Goal: Task Accomplishment & Management: Complete application form

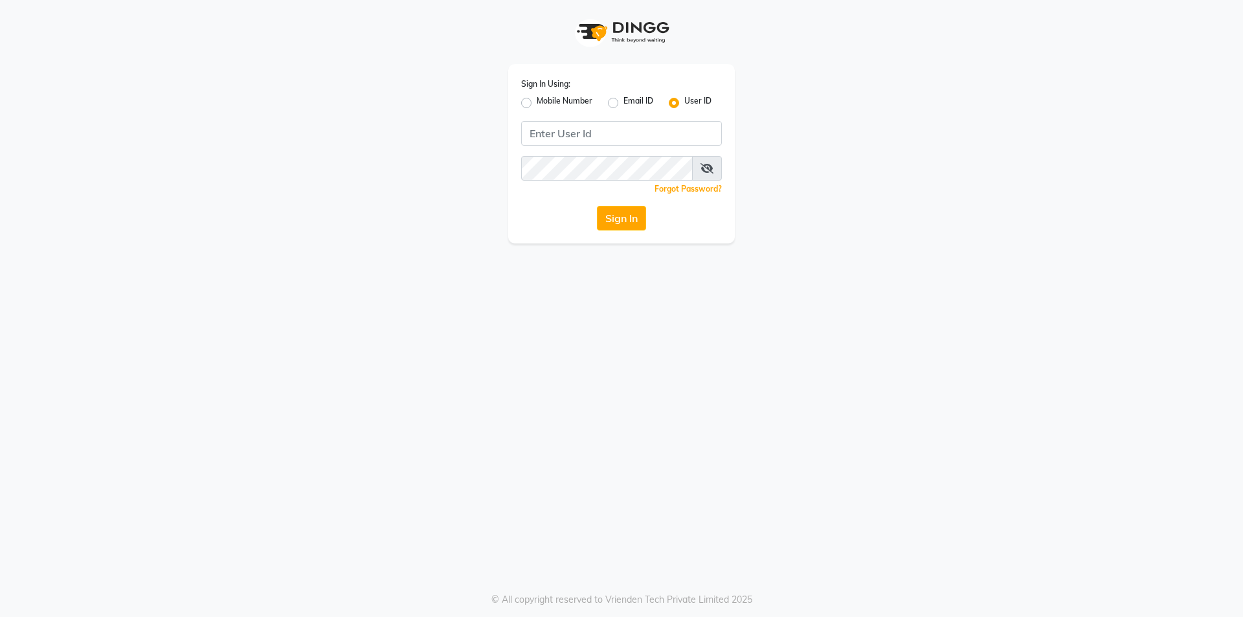
click at [537, 105] on label "Mobile Number" at bounding box center [565, 103] width 56 height 16
click at [537, 104] on input "Mobile Number" at bounding box center [541, 99] width 8 height 8
radio input "true"
radio input "false"
drag, startPoint x: 615, startPoint y: 111, endPoint x: 621, endPoint y: 136, distance: 25.3
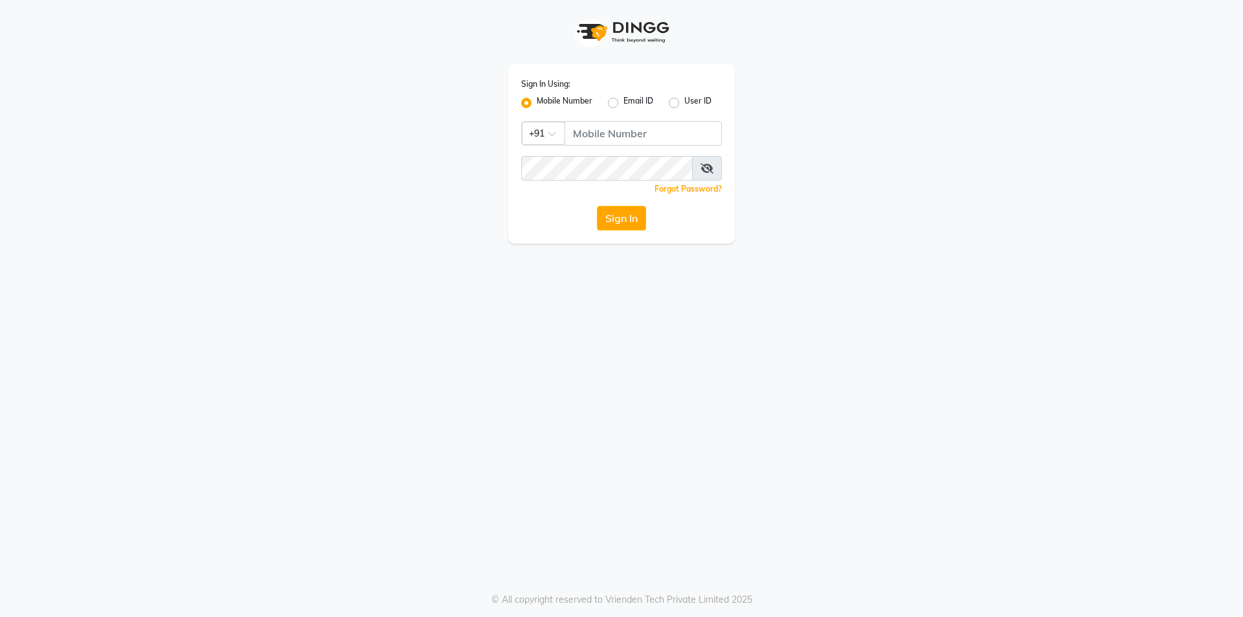
click at [615, 115] on div "Sign In Using: Mobile Number Email ID User ID Country Code × +91 Remember me Fo…" at bounding box center [621, 153] width 227 height 179
click at [905, 146] on div "Sign In Using: Mobile Number Email ID User ID Country Code × +91 Remember me Fo…" at bounding box center [621, 121] width 738 height 243
click at [667, 131] on input "Username" at bounding box center [642, 133] width 157 height 25
type input "8400013886"
click at [622, 225] on button "Sign In" at bounding box center [621, 218] width 49 height 25
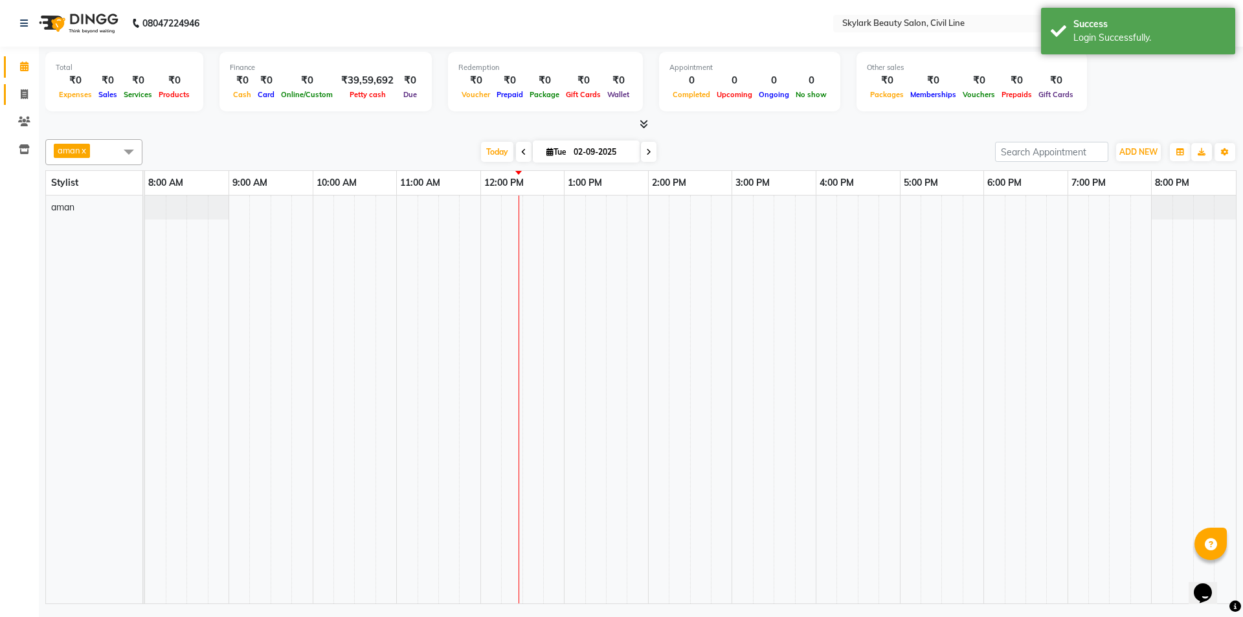
click at [25, 85] on link "Invoice" at bounding box center [19, 94] width 31 height 21
select select "service"
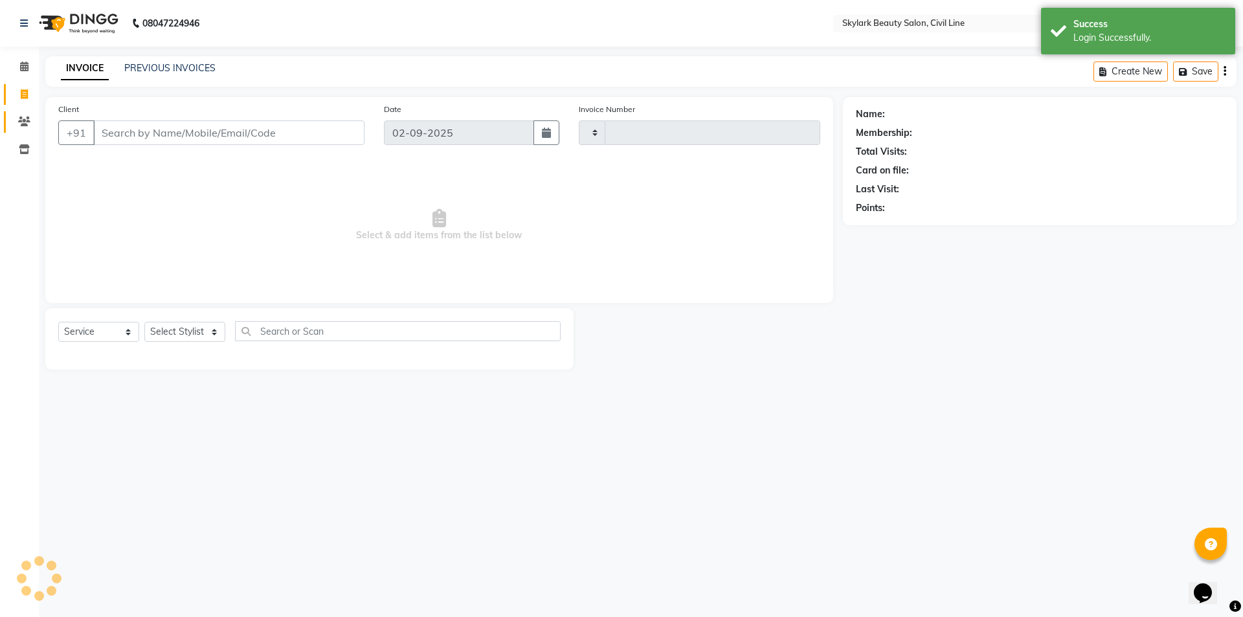
type input "6187"
select select "4588"
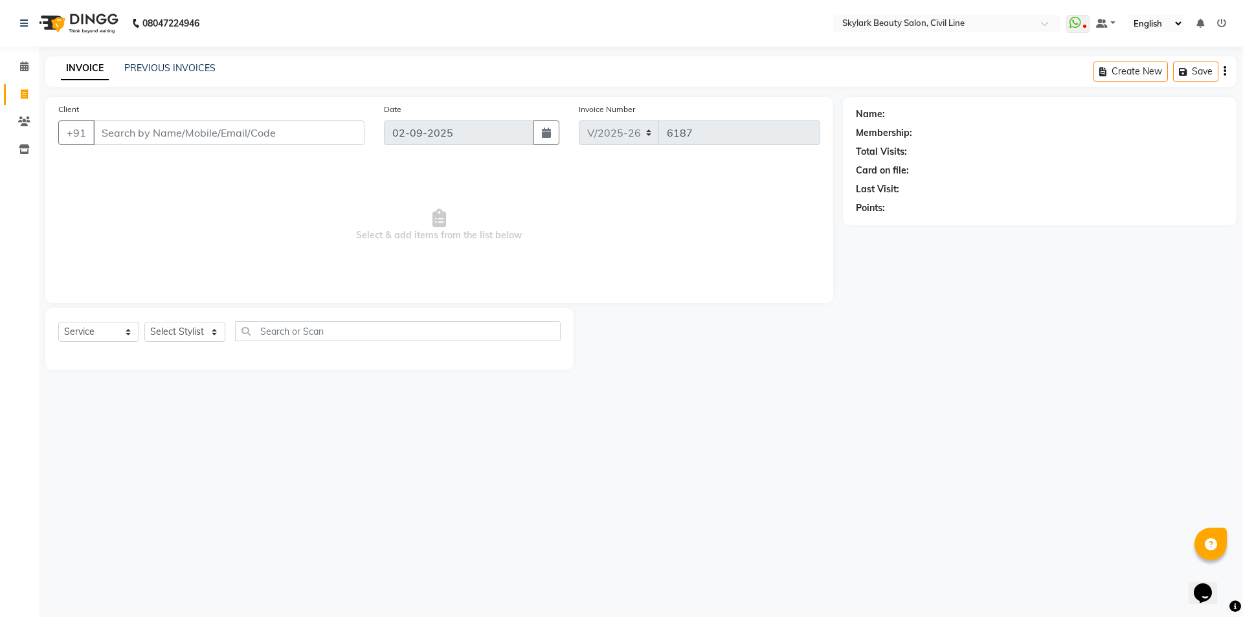
click at [195, 61] on div "INVOICE PREVIOUS INVOICES Create New Save" at bounding box center [640, 71] width 1191 height 30
click at [190, 66] on link "PREVIOUS INVOICES" at bounding box center [169, 68] width 91 height 12
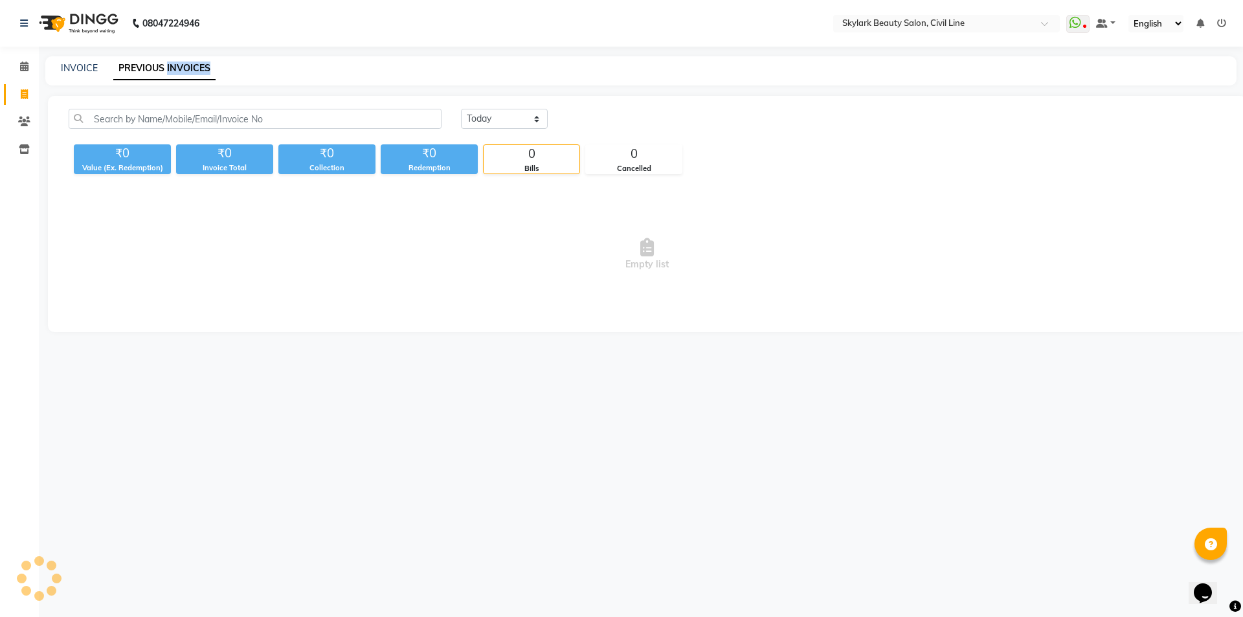
click at [190, 66] on link "PREVIOUS INVOICES" at bounding box center [164, 68] width 102 height 23
click at [340, 355] on div "08047224946 Select Location × Skylark Beauty Salon, Civil Line WhatsApp Status …" at bounding box center [621, 308] width 1243 height 617
click at [263, 271] on span "Empty list" at bounding box center [647, 254] width 1157 height 129
click at [24, 67] on icon at bounding box center [24, 66] width 8 height 10
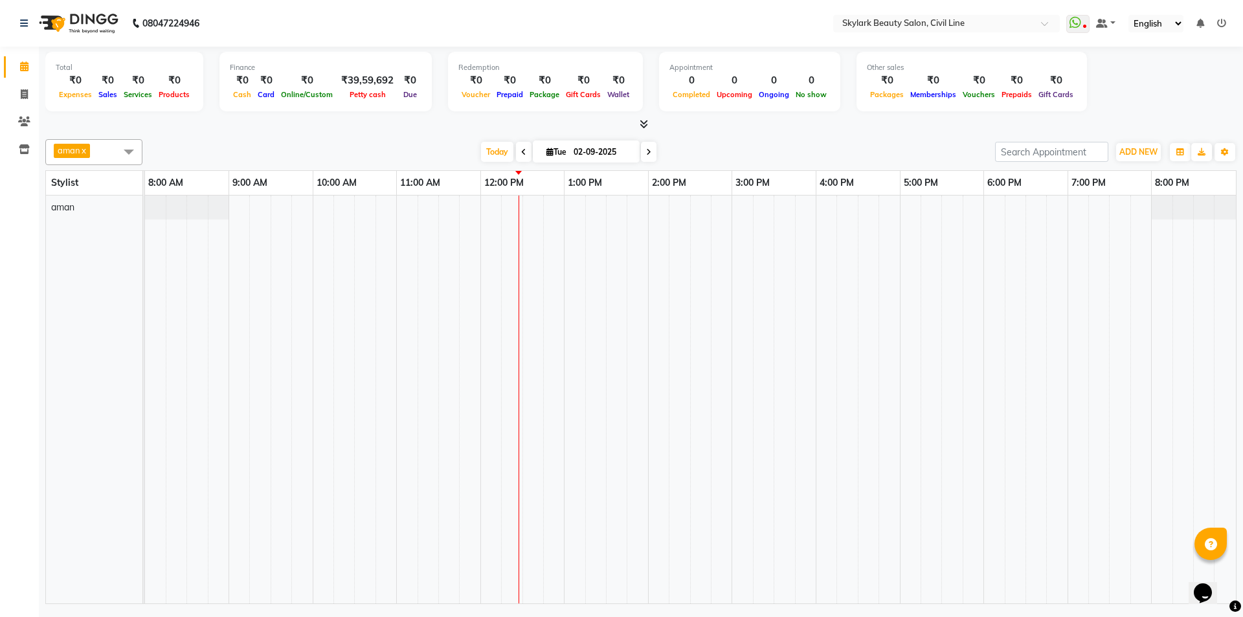
click at [518, 153] on span at bounding box center [524, 152] width 16 height 20
type input "01-09-2025"
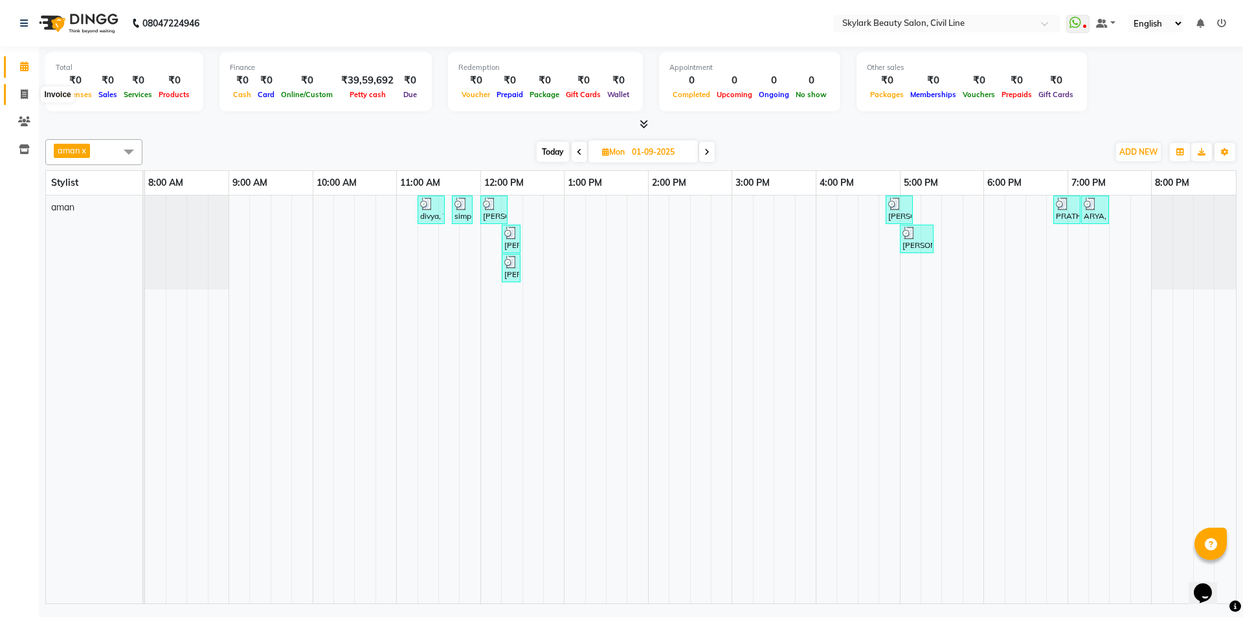
click at [27, 91] on icon at bounding box center [24, 94] width 7 height 10
select select "service"
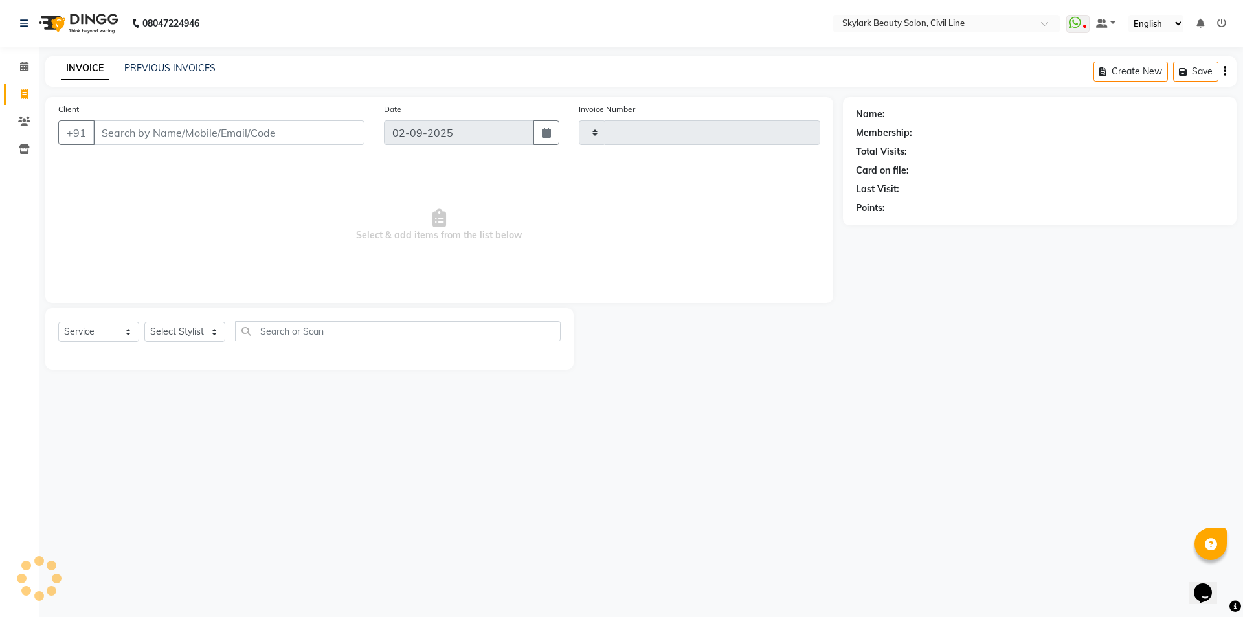
type input "6187"
select select "4588"
click at [176, 60] on div "INVOICE PREVIOUS INVOICES Create New Save" at bounding box center [640, 71] width 1191 height 30
click at [177, 67] on link "PREVIOUS INVOICES" at bounding box center [169, 68] width 91 height 12
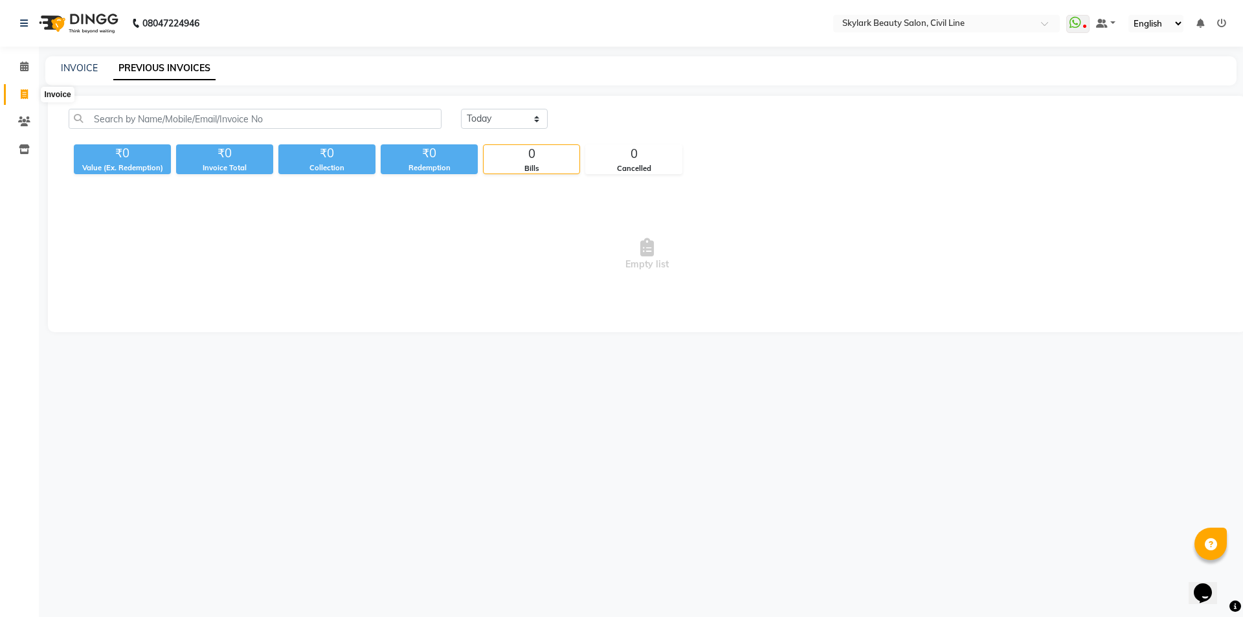
click at [19, 94] on span at bounding box center [24, 94] width 23 height 15
select select "service"
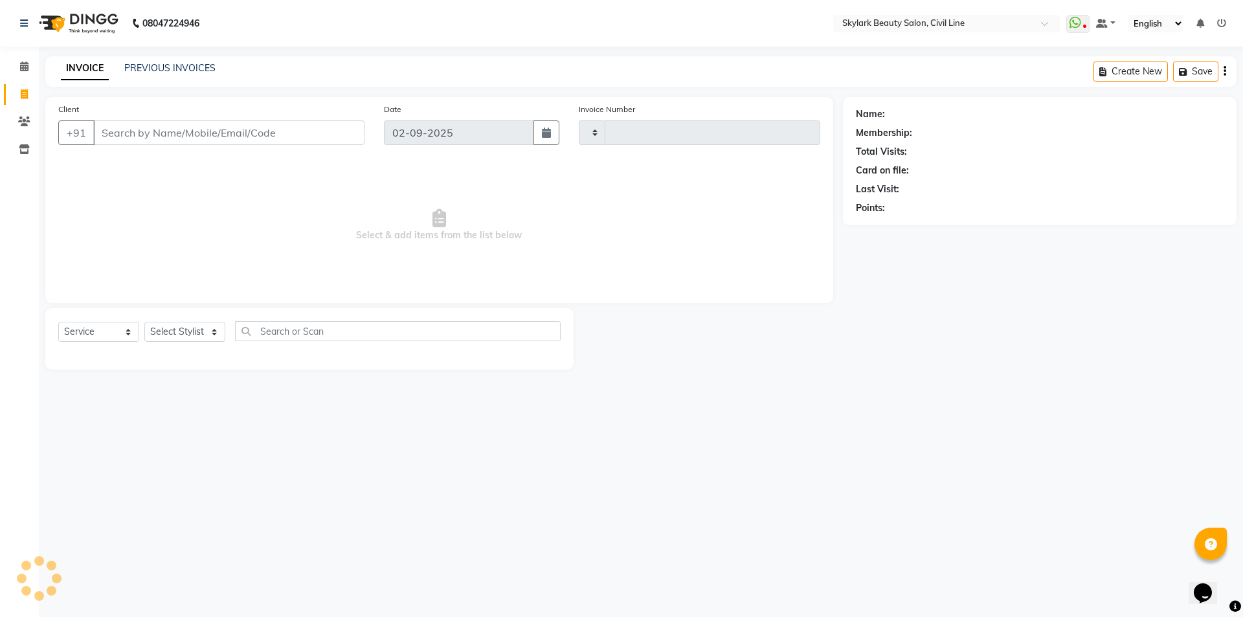
type input "6187"
select select "4588"
click at [162, 59] on div "INVOICE PREVIOUS INVOICES Create New Save" at bounding box center [640, 71] width 1191 height 30
click at [300, 208] on span "Select & add items from the list below" at bounding box center [439, 225] width 762 height 129
click at [21, 69] on icon at bounding box center [24, 66] width 8 height 10
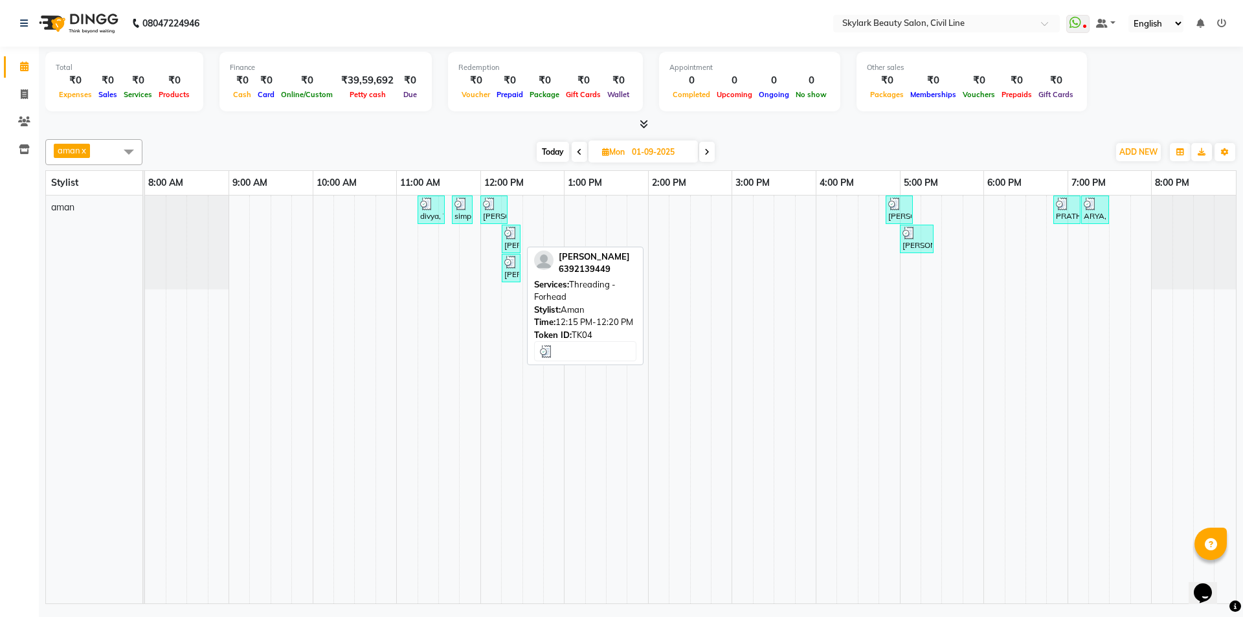
click at [509, 245] on div "shiwani pandey, TK04, 12:15 PM-12:20 PM, Threading - Forhead" at bounding box center [511, 239] width 16 height 25
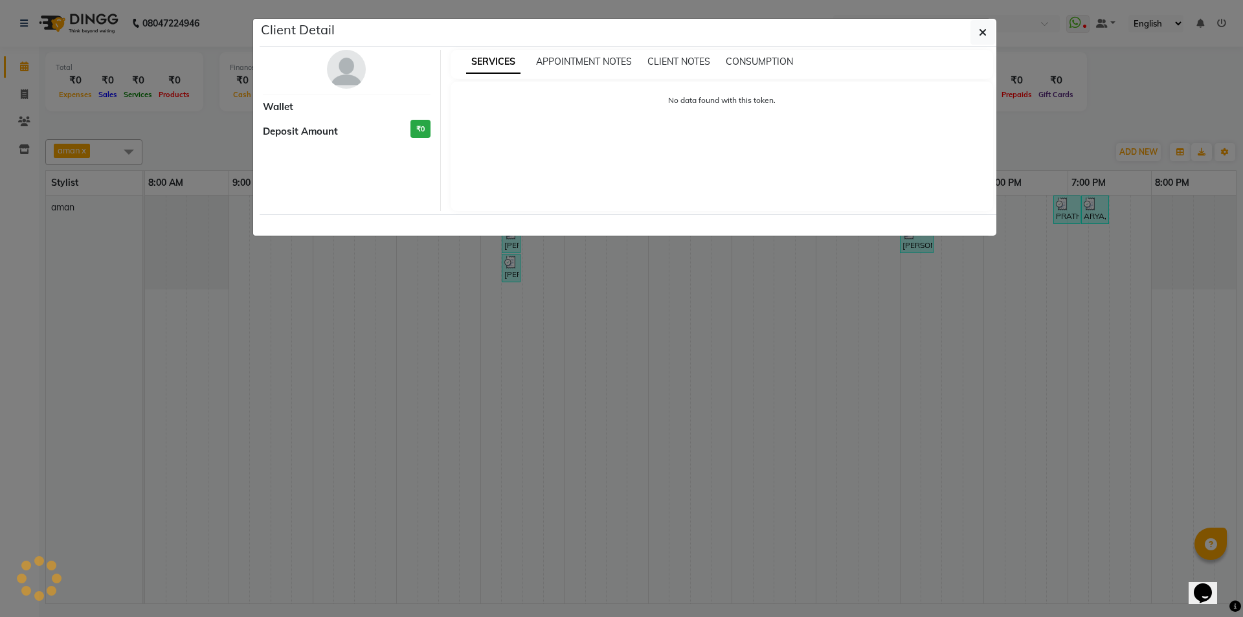
select select "3"
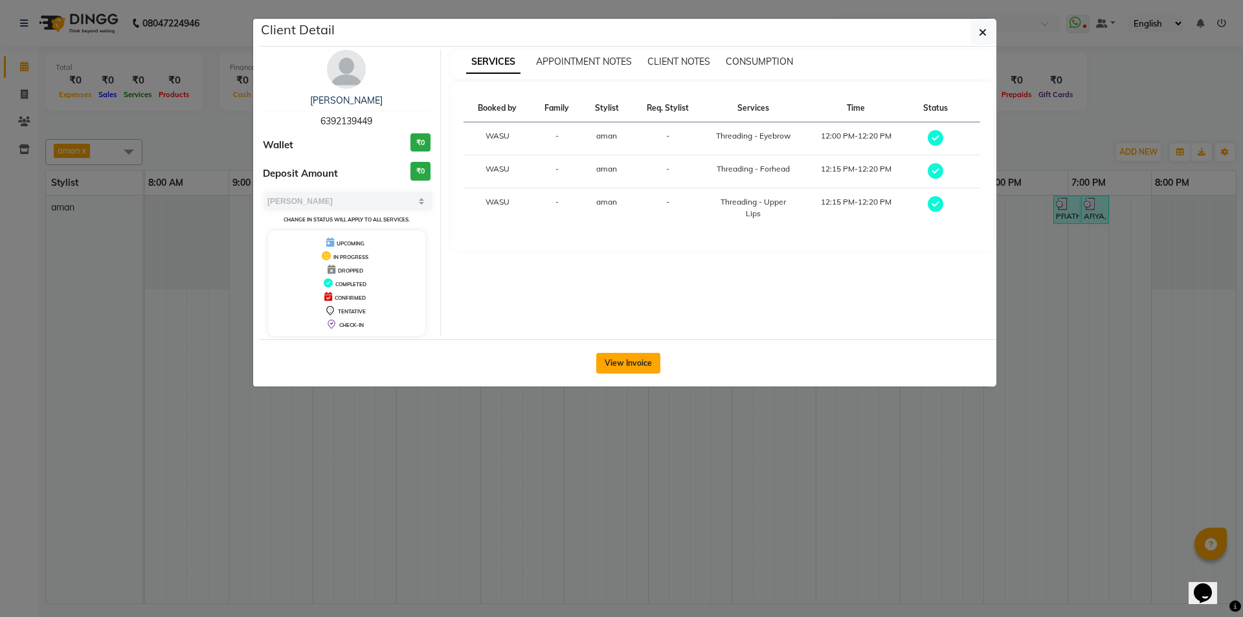
click at [631, 353] on button "View Invoice" at bounding box center [628, 363] width 64 height 21
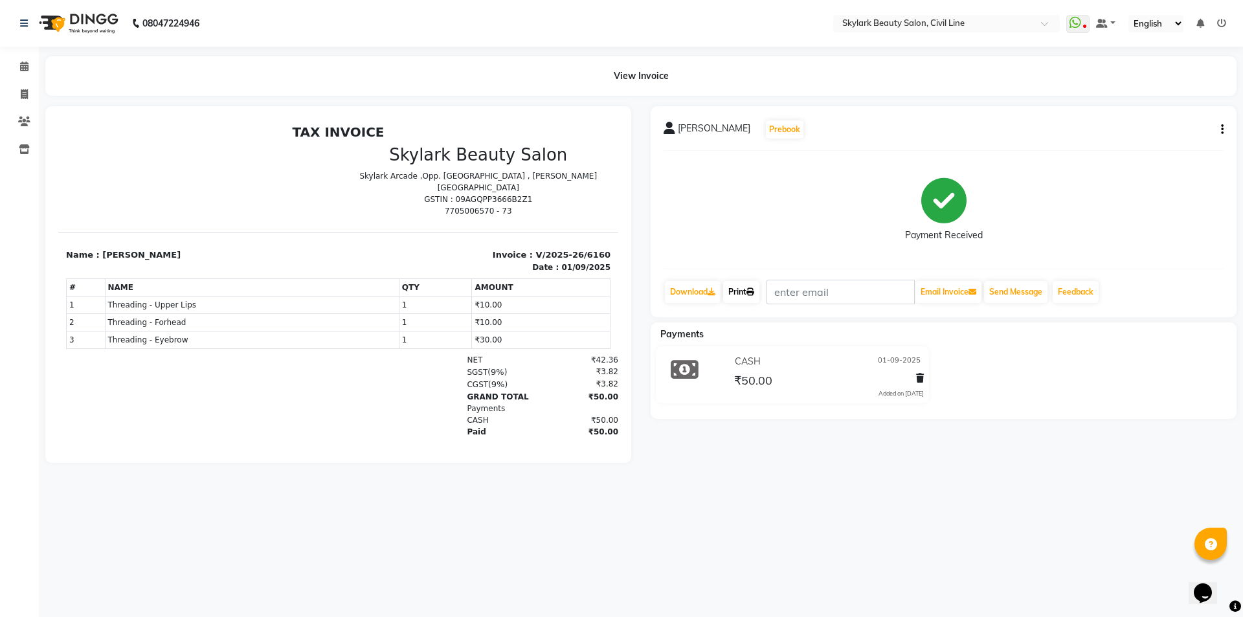
click at [753, 294] on icon at bounding box center [750, 292] width 8 height 8
click at [736, 296] on link "Print" at bounding box center [741, 292] width 36 height 22
click at [746, 300] on link "Print" at bounding box center [741, 292] width 36 height 22
click at [746, 294] on link "Print" at bounding box center [741, 292] width 36 height 22
click at [748, 292] on link "Print" at bounding box center [741, 292] width 36 height 22
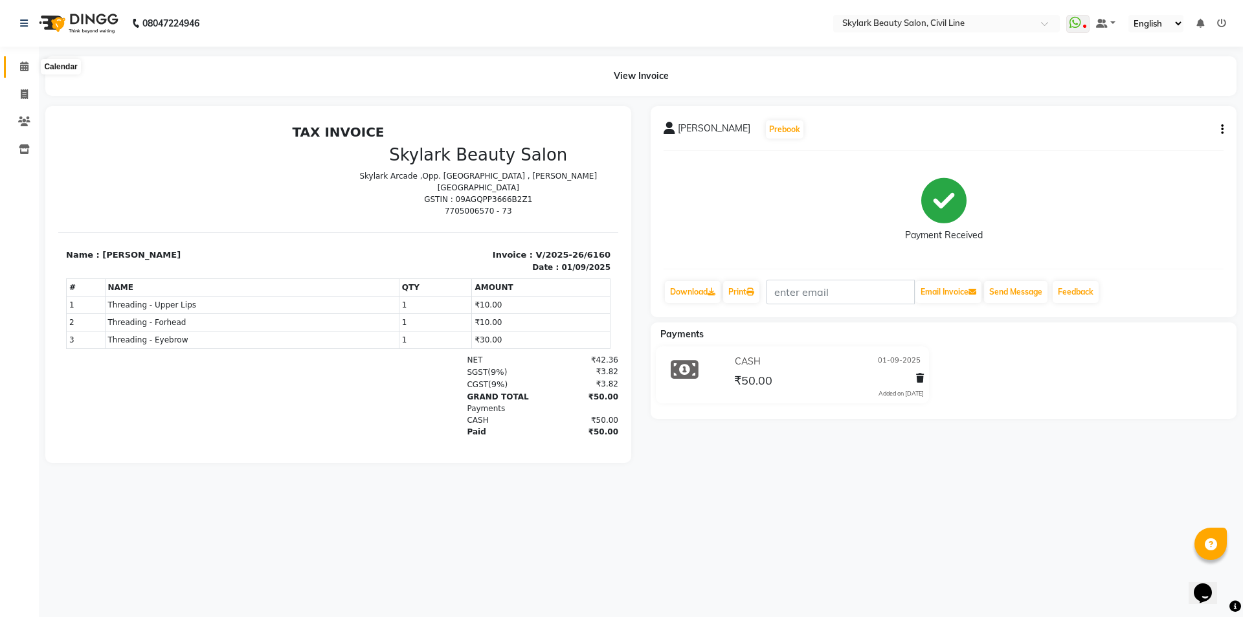
click at [19, 62] on span at bounding box center [24, 67] width 23 height 15
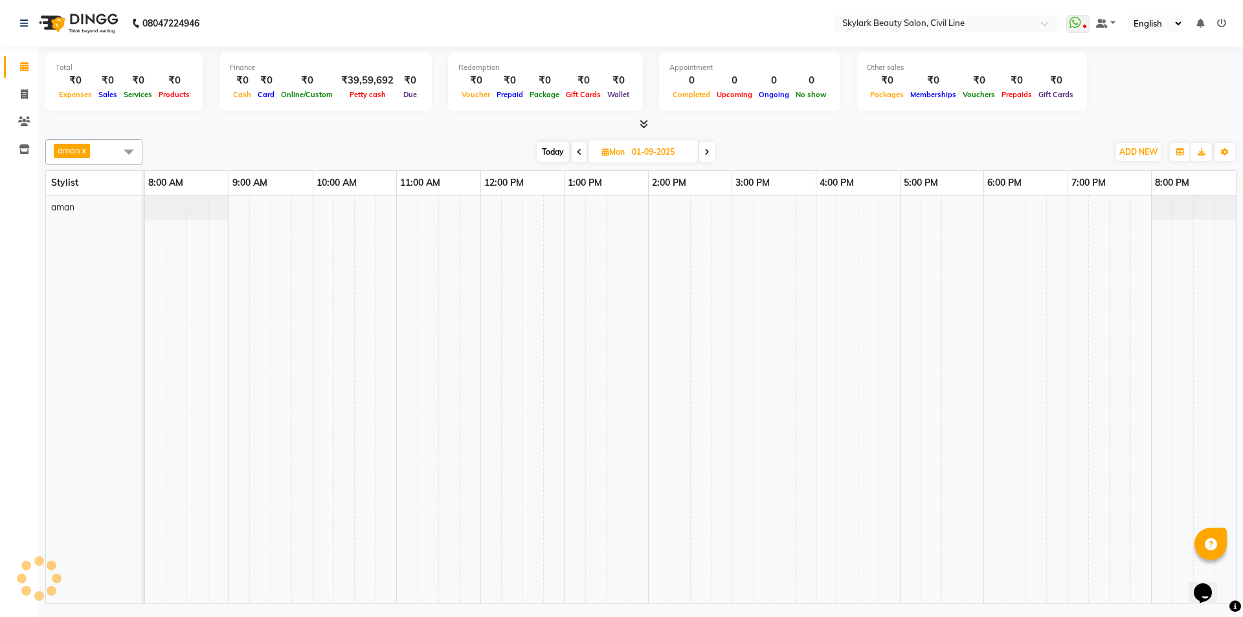
click at [572, 152] on span at bounding box center [579, 152] width 16 height 20
click at [709, 153] on icon at bounding box center [706, 152] width 5 height 8
type input "02-09-2025"
click at [702, 152] on div "Today Tue 02-09-2025" at bounding box center [568, 151] width 839 height 19
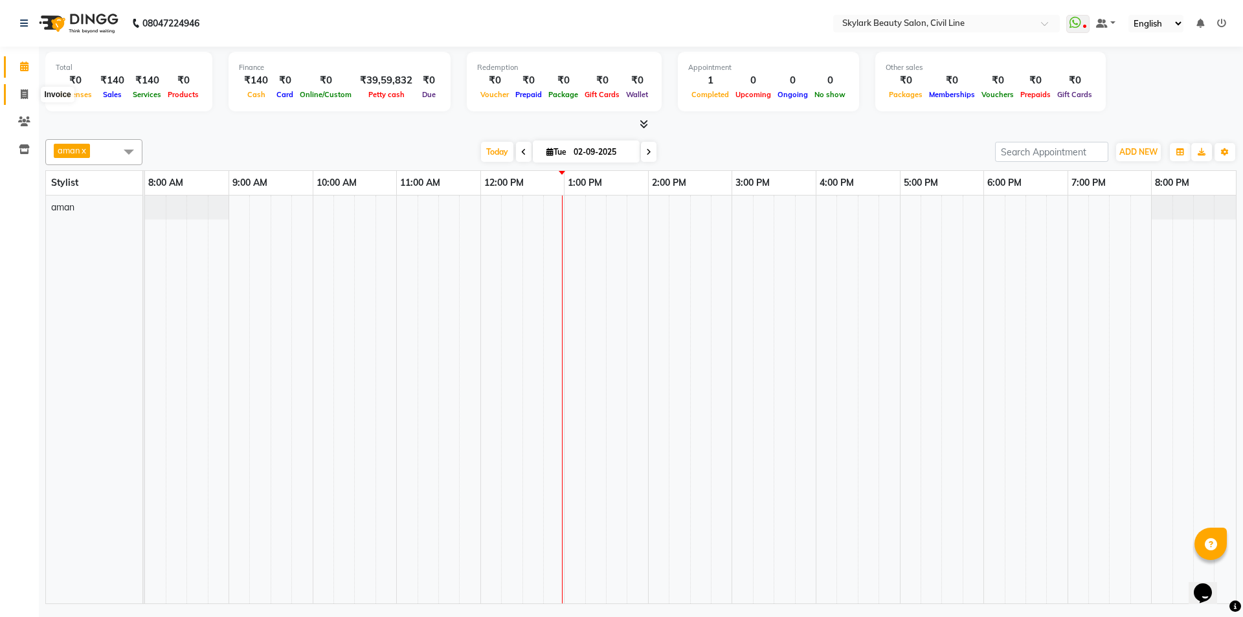
click at [28, 92] on icon at bounding box center [24, 94] width 7 height 10
select select "service"
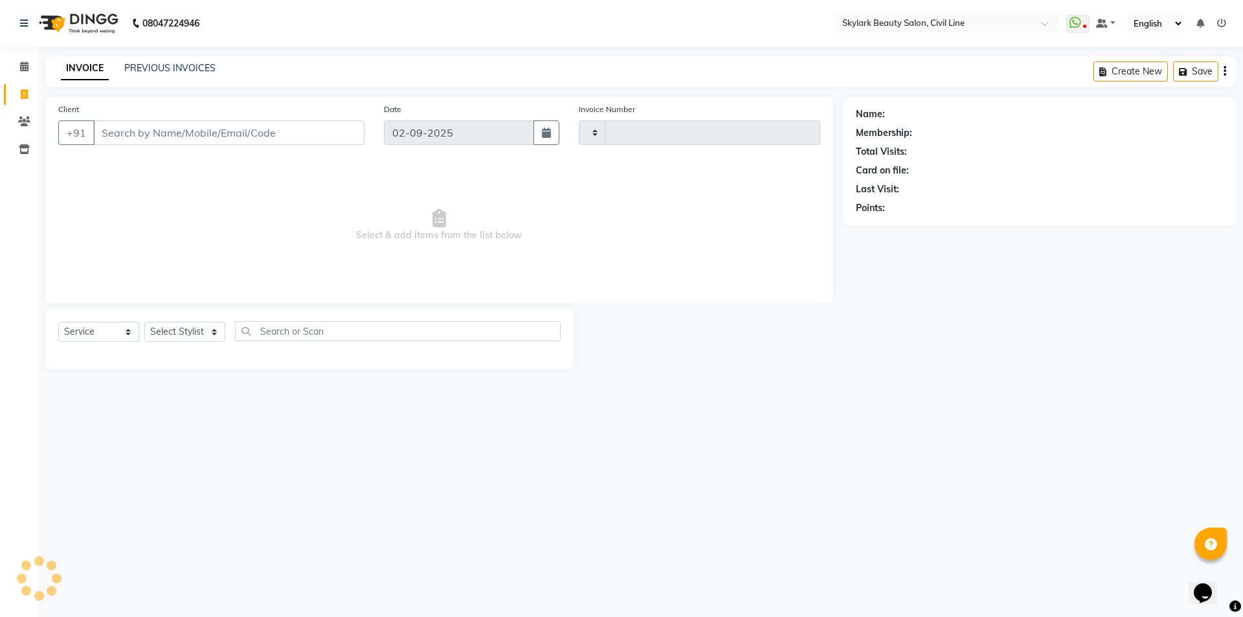
type input "6189"
select select "4588"
click at [206, 327] on select "Select Stylist" at bounding box center [184, 332] width 81 height 20
select select "85071"
click at [144, 322] on select "Select Stylist aman Ankit GAGAN WAHLA GURWINDER SINGH WASU" at bounding box center [184, 332] width 81 height 20
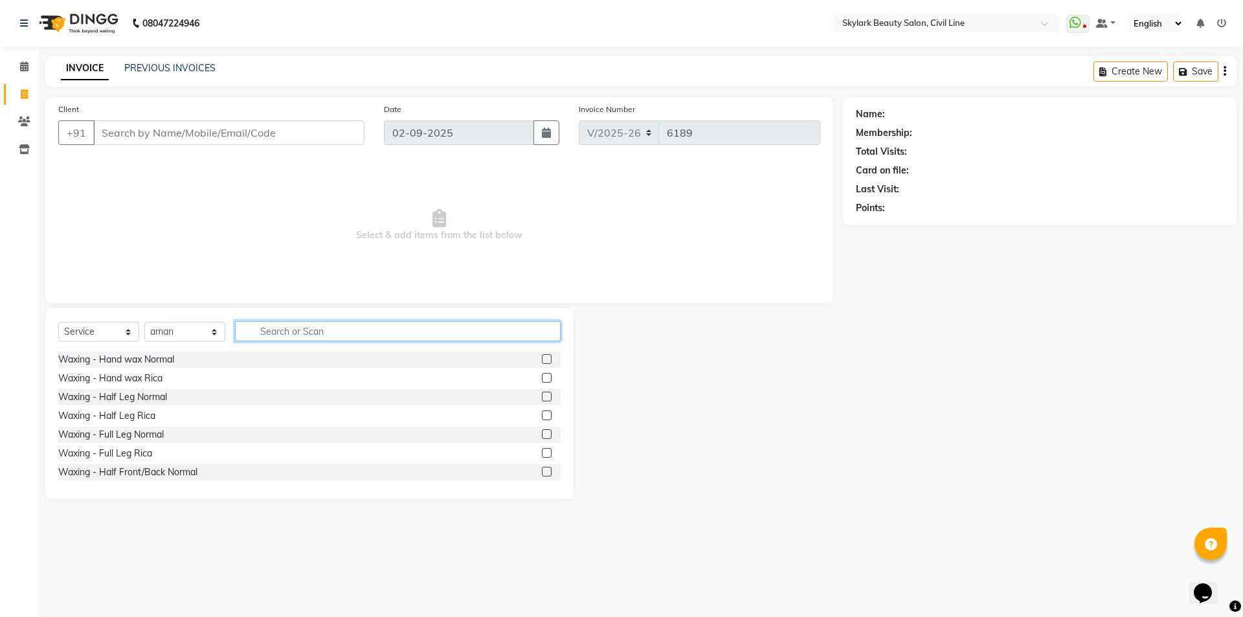
click at [311, 323] on input "text" at bounding box center [398, 331] width 326 height 20
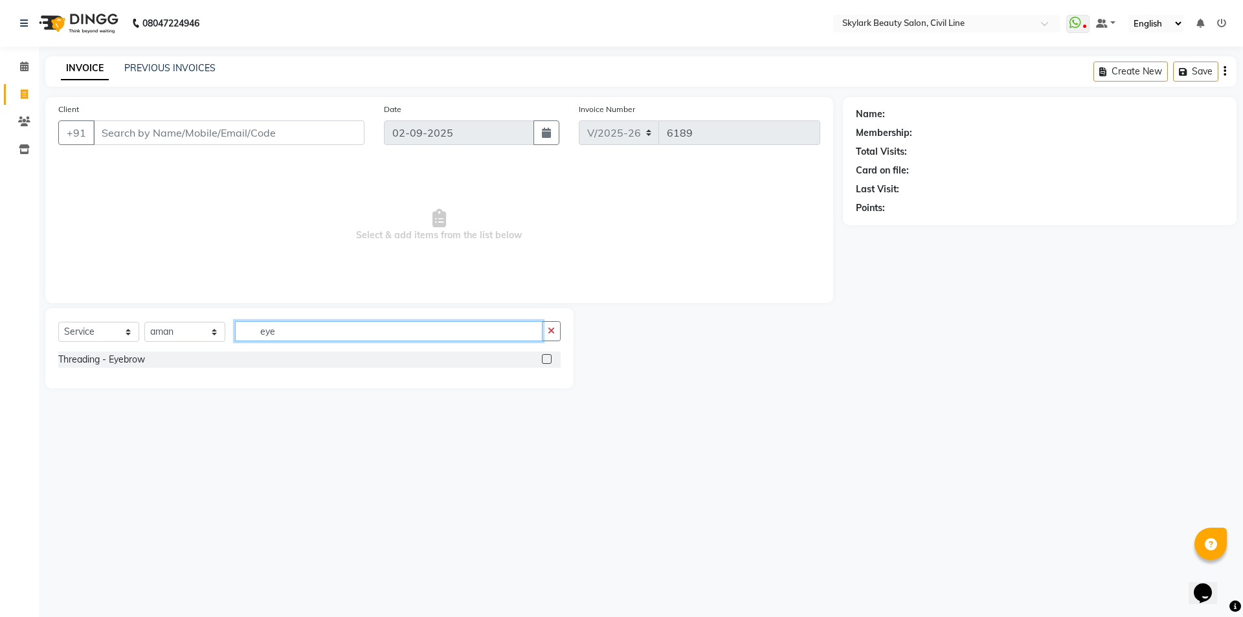
type input "eye"
click at [550, 355] on label at bounding box center [547, 359] width 10 height 10
click at [550, 355] on input "checkbox" at bounding box center [546, 359] width 8 height 8
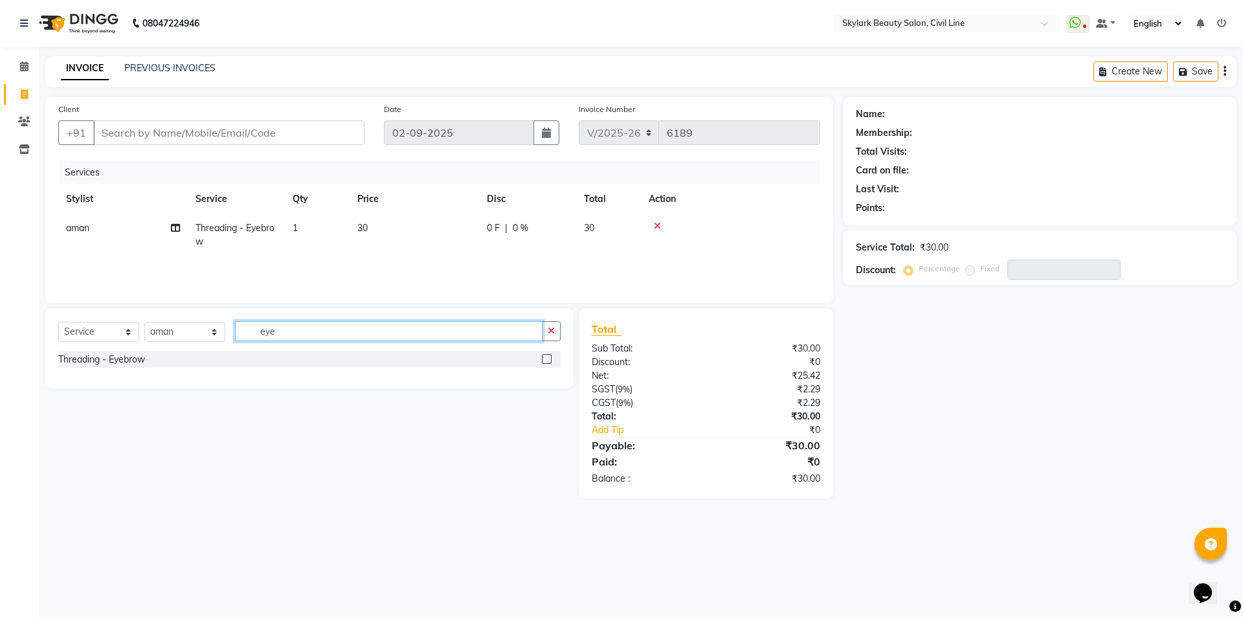
click at [495, 331] on input "eye" at bounding box center [388, 331] width 307 height 20
checkbox input "false"
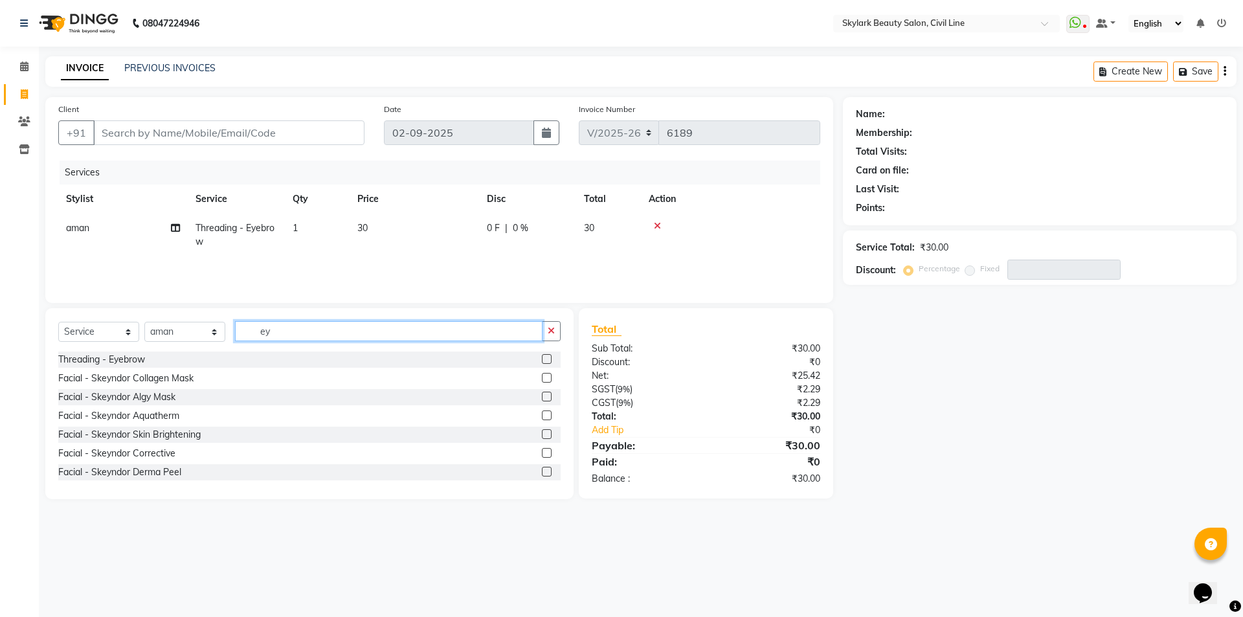
type input "e"
type input "fo"
drag, startPoint x: 538, startPoint y: 379, endPoint x: 529, endPoint y: 388, distance: 13.7
click at [542, 379] on label at bounding box center [547, 378] width 10 height 10
click at [542, 379] on input "checkbox" at bounding box center [546, 378] width 8 height 8
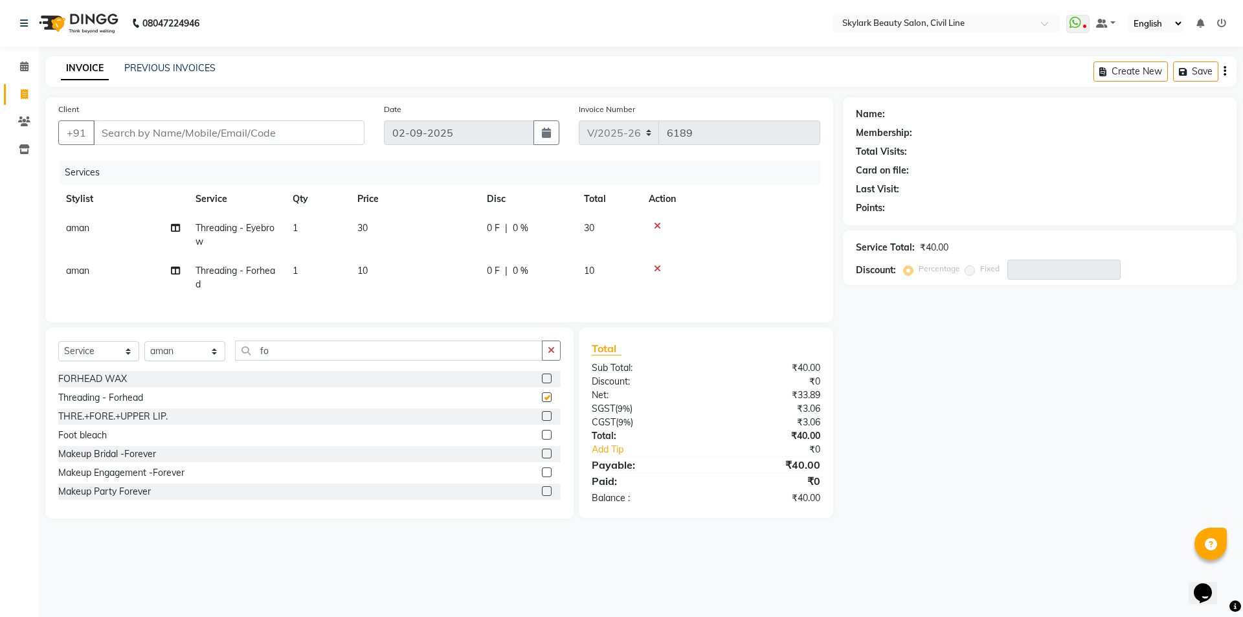
checkbox input "false"
click at [302, 124] on input "Client" at bounding box center [228, 132] width 271 height 25
type input "9"
type input "0"
type input "95382005792"
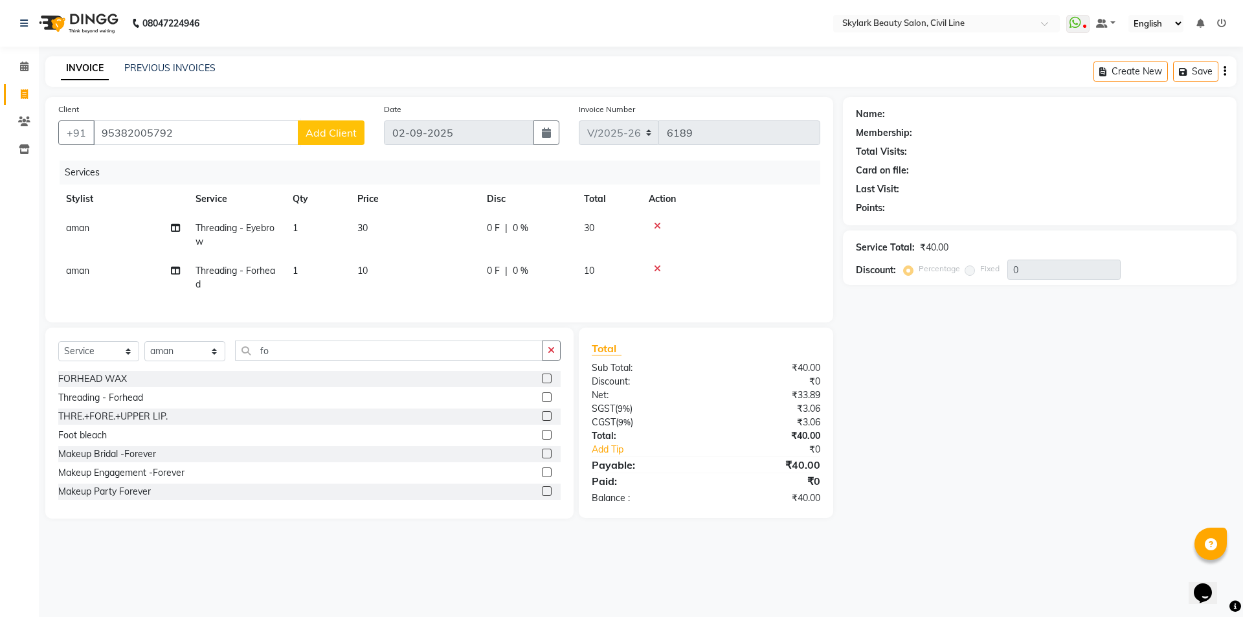
click at [324, 128] on span "Add Client" at bounding box center [330, 132] width 51 height 13
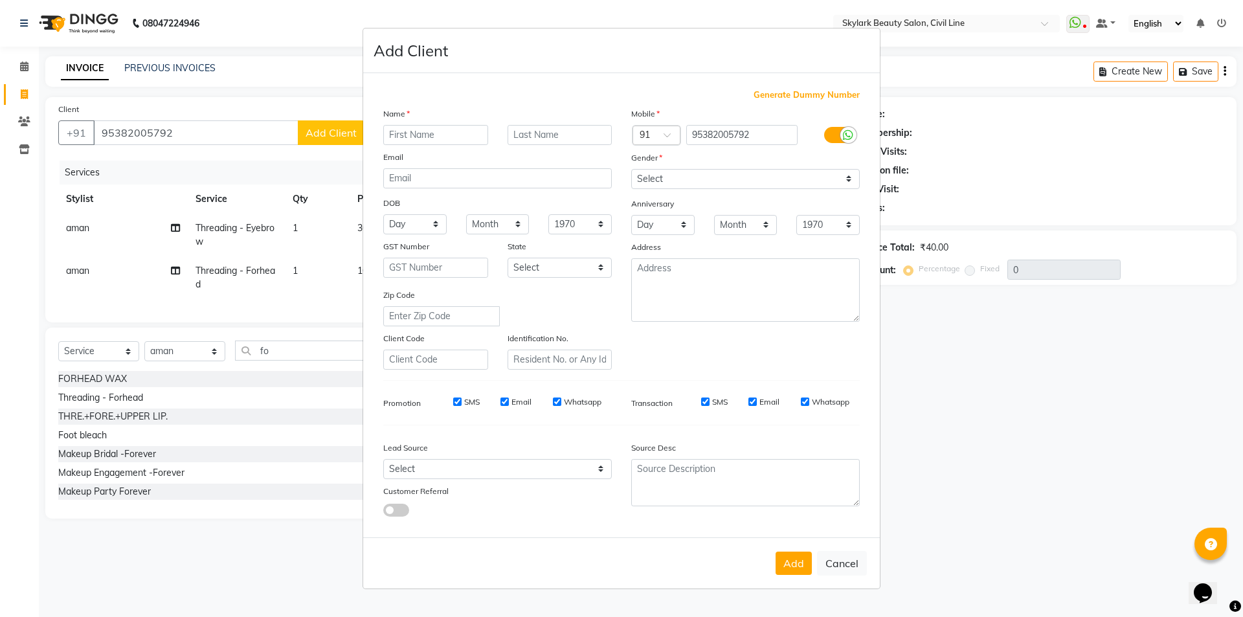
click at [443, 129] on input "text" at bounding box center [435, 135] width 105 height 20
type input "r"
click at [664, 177] on select "Select Male Female Other Prefer Not To Say" at bounding box center [745, 179] width 228 height 20
click at [454, 136] on input "Ragni" at bounding box center [435, 135] width 105 height 20
type input "R"
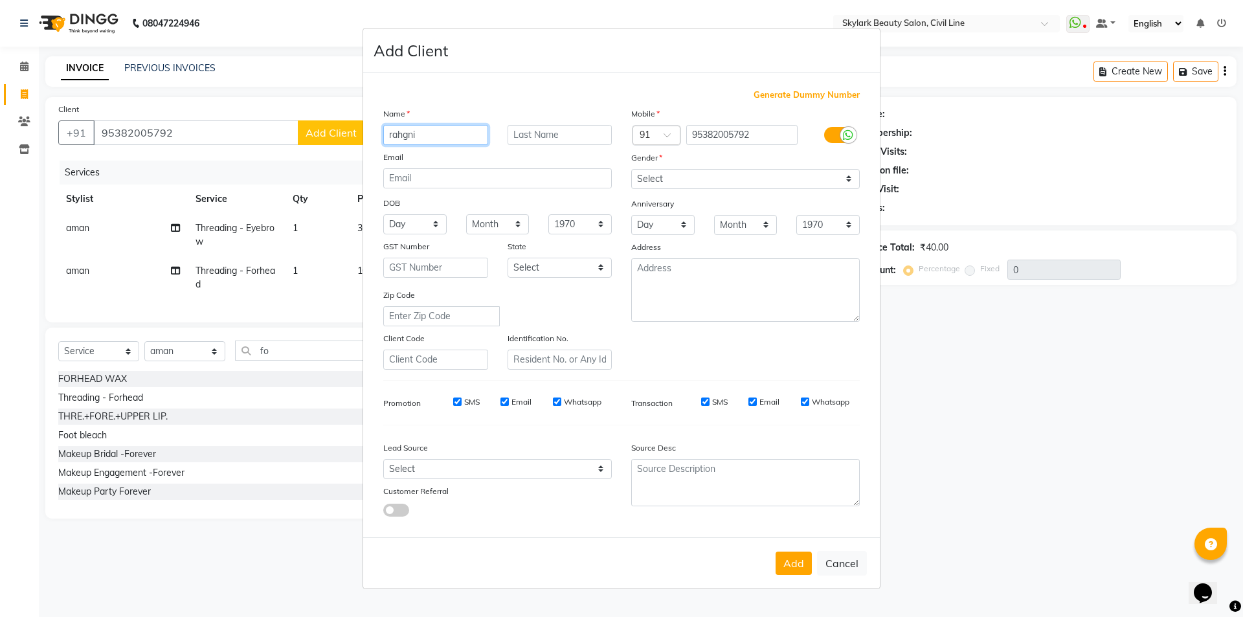
type input "rahgni"
click at [658, 177] on select "Select Male Female Other Prefer Not To Say" at bounding box center [745, 179] width 228 height 20
select select "female"
click at [631, 169] on select "Select Male Female Other Prefer Not To Say" at bounding box center [745, 179] width 228 height 20
click at [419, 133] on input "rahgni" at bounding box center [435, 135] width 105 height 20
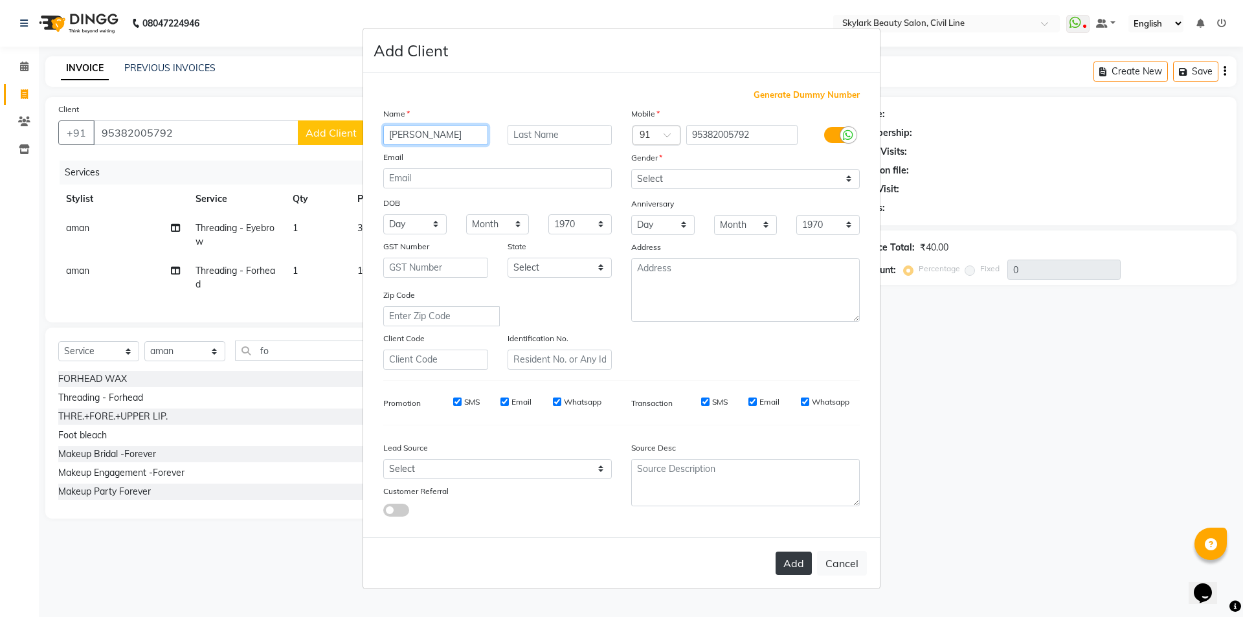
type input "raghani"
click at [794, 568] on button "Add" at bounding box center [793, 562] width 36 height 23
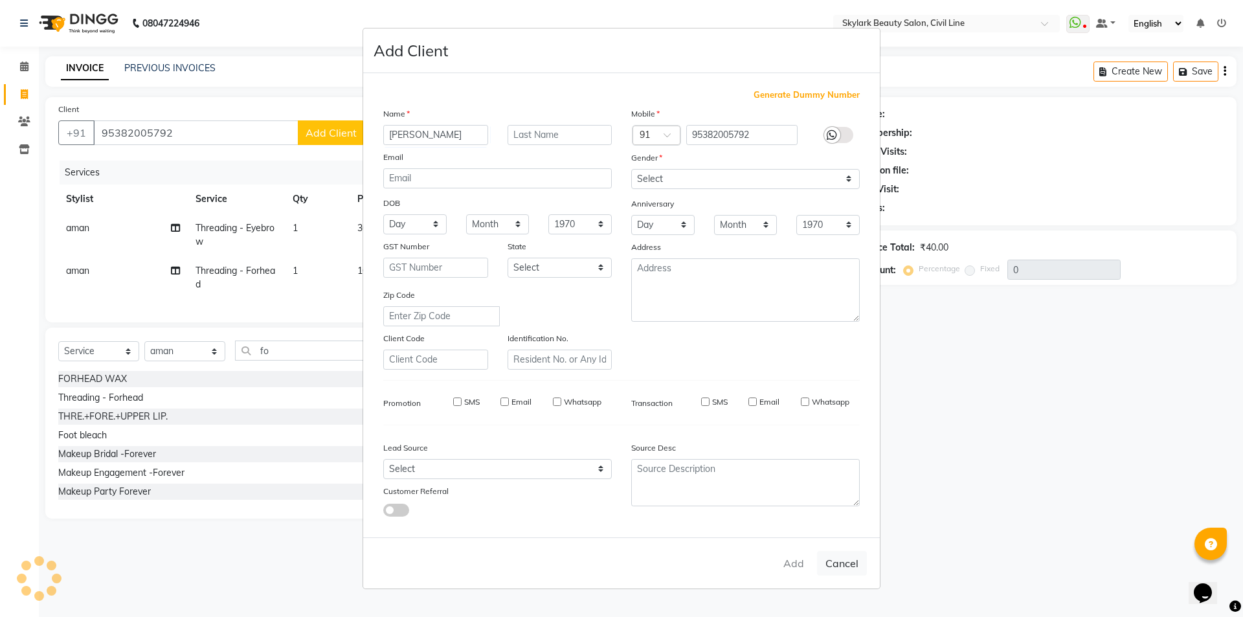
select select
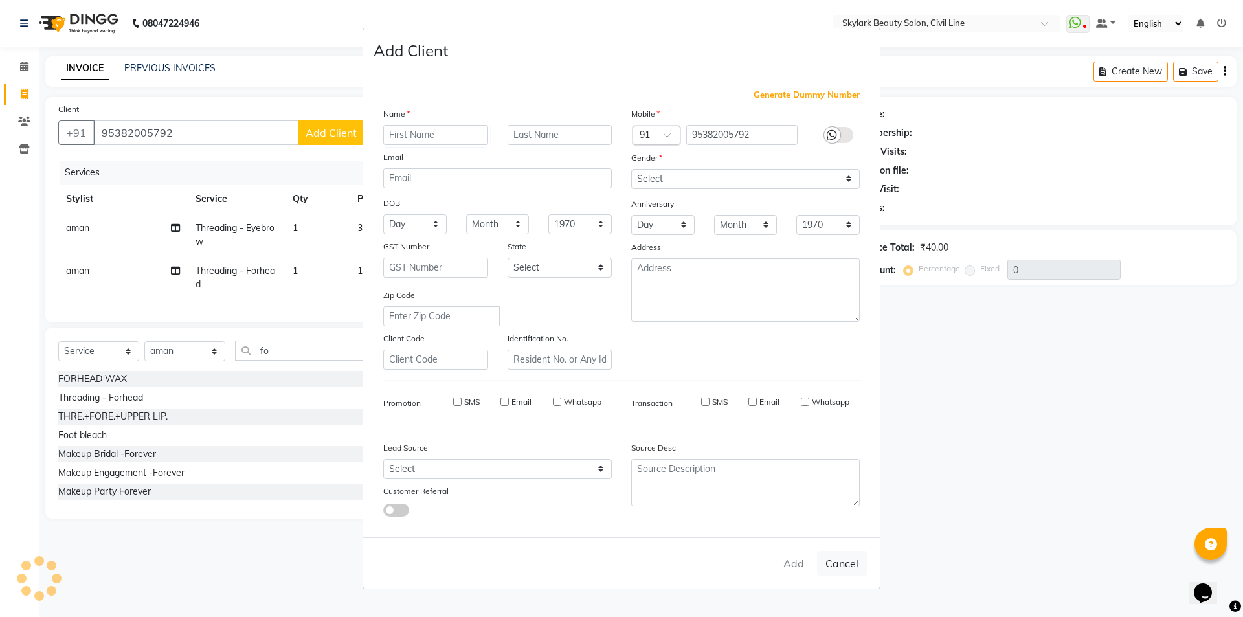
select select
checkbox input "false"
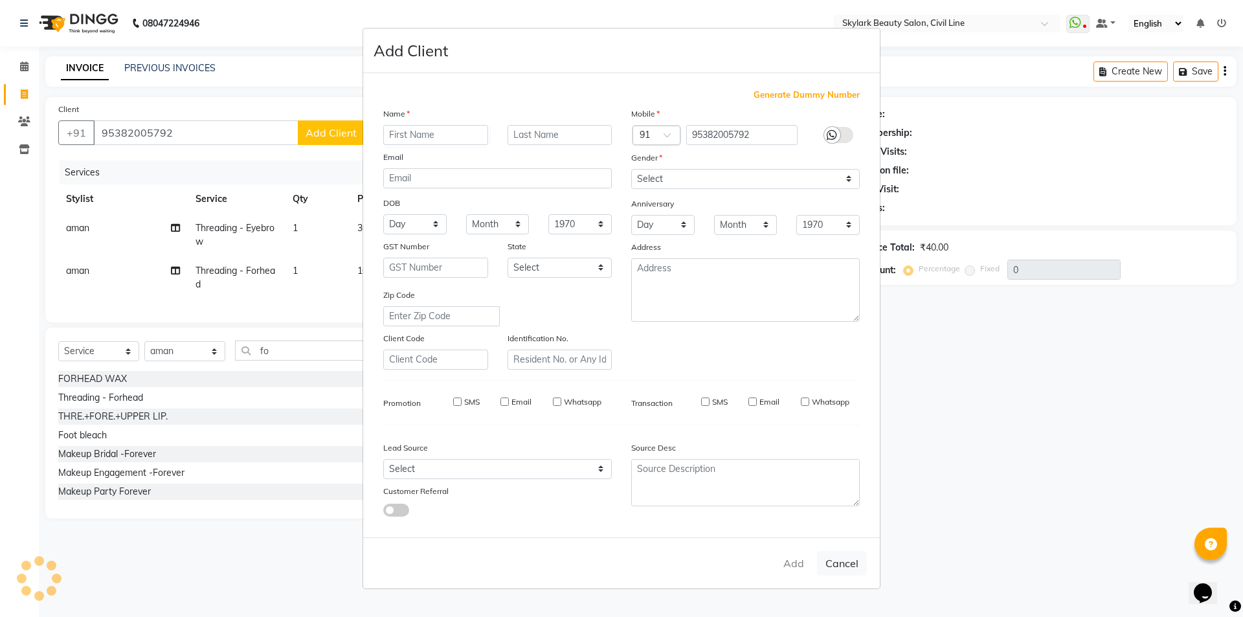
checkbox input "false"
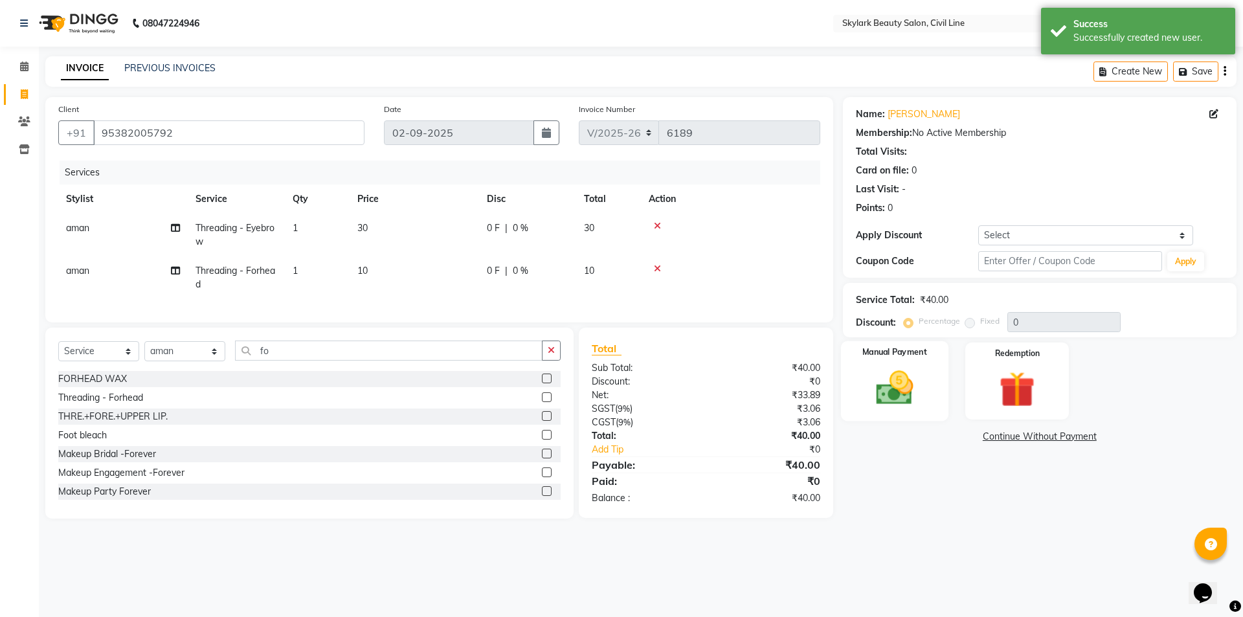
click at [913, 404] on img at bounding box center [894, 387] width 60 height 43
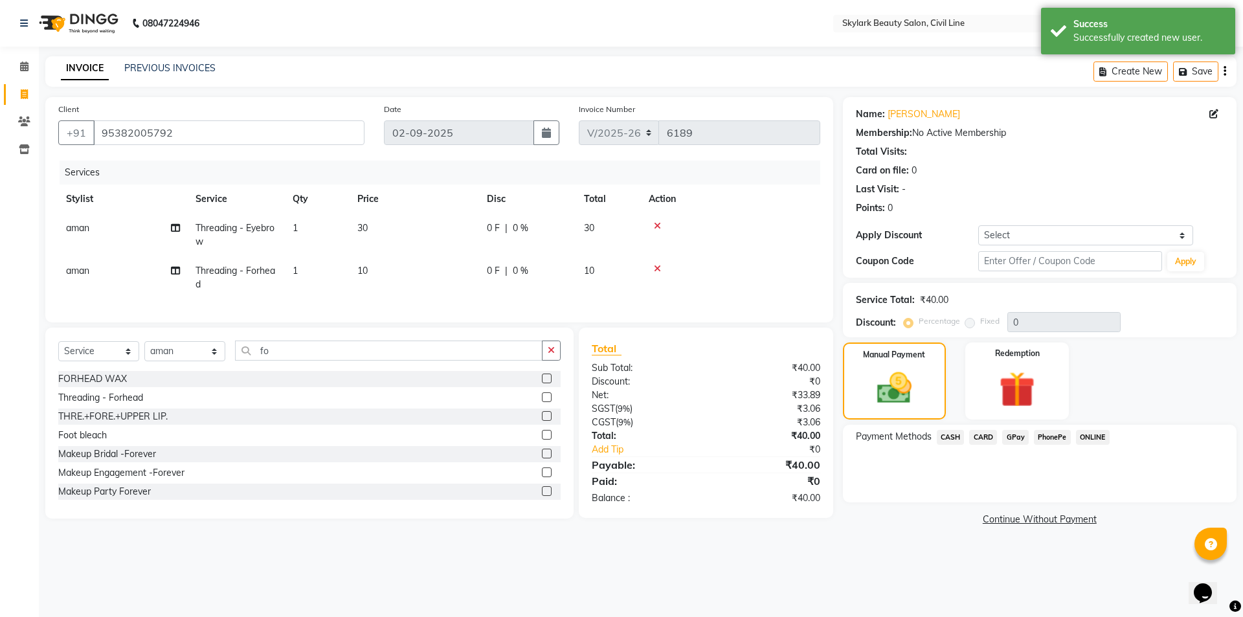
click at [955, 436] on span "CASH" at bounding box center [951, 437] width 28 height 15
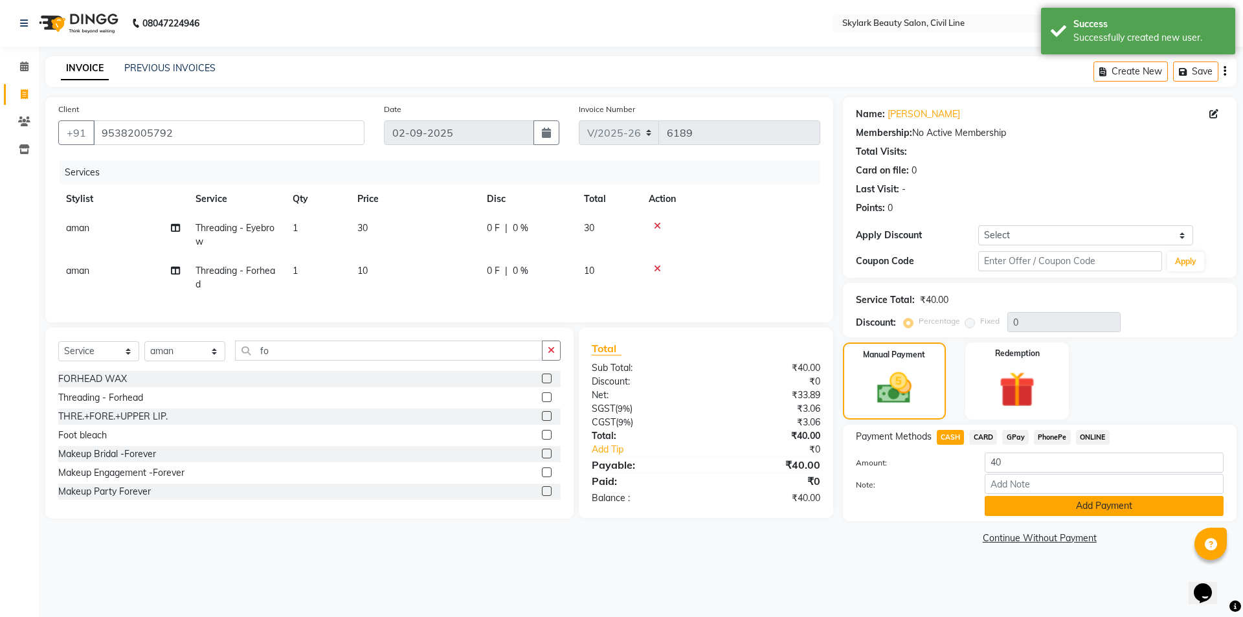
click at [1021, 504] on button "Add Payment" at bounding box center [1103, 506] width 239 height 20
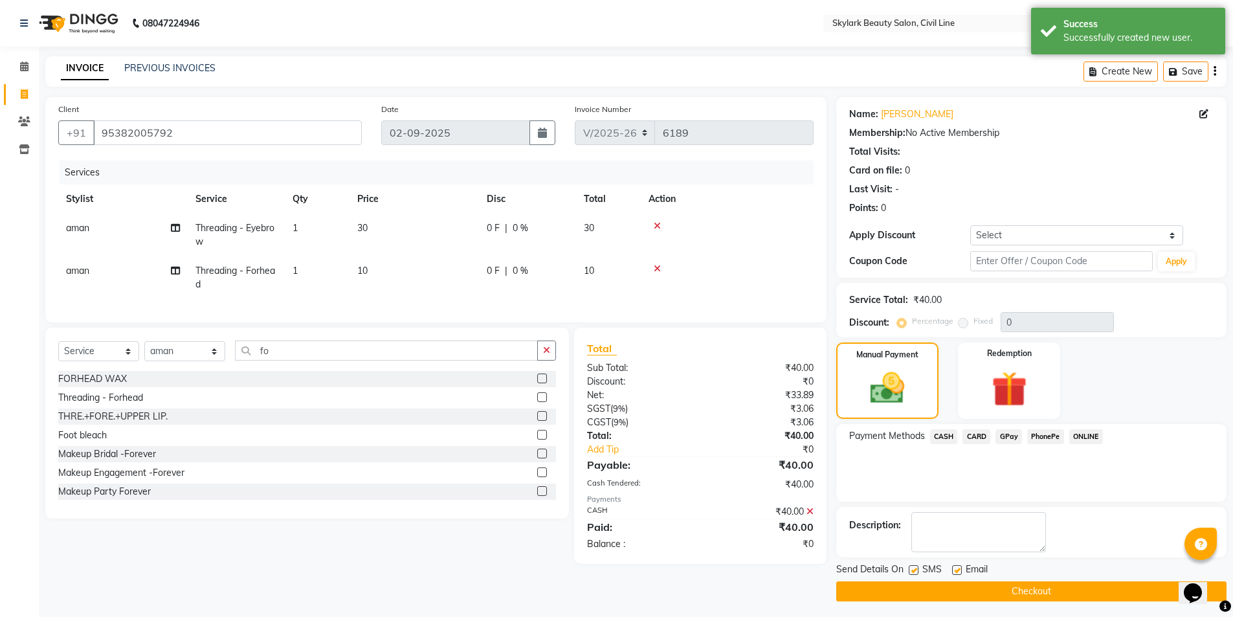
click at [1014, 592] on button "Checkout" at bounding box center [1031, 591] width 390 height 20
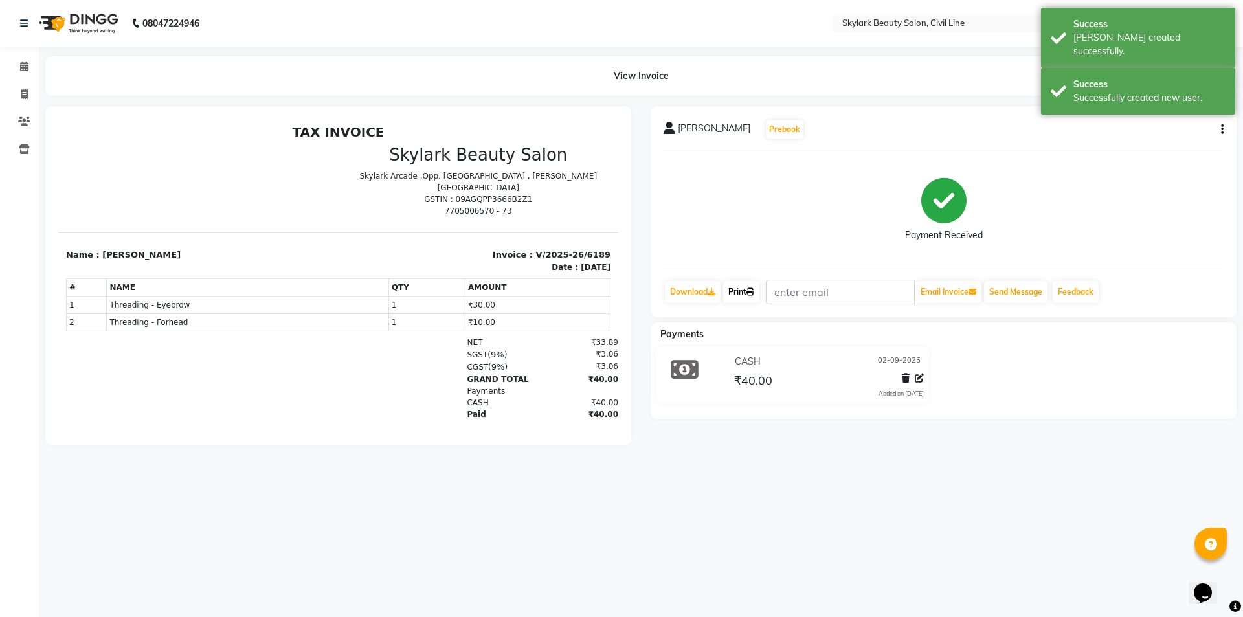
click at [754, 288] on icon at bounding box center [750, 292] width 8 height 8
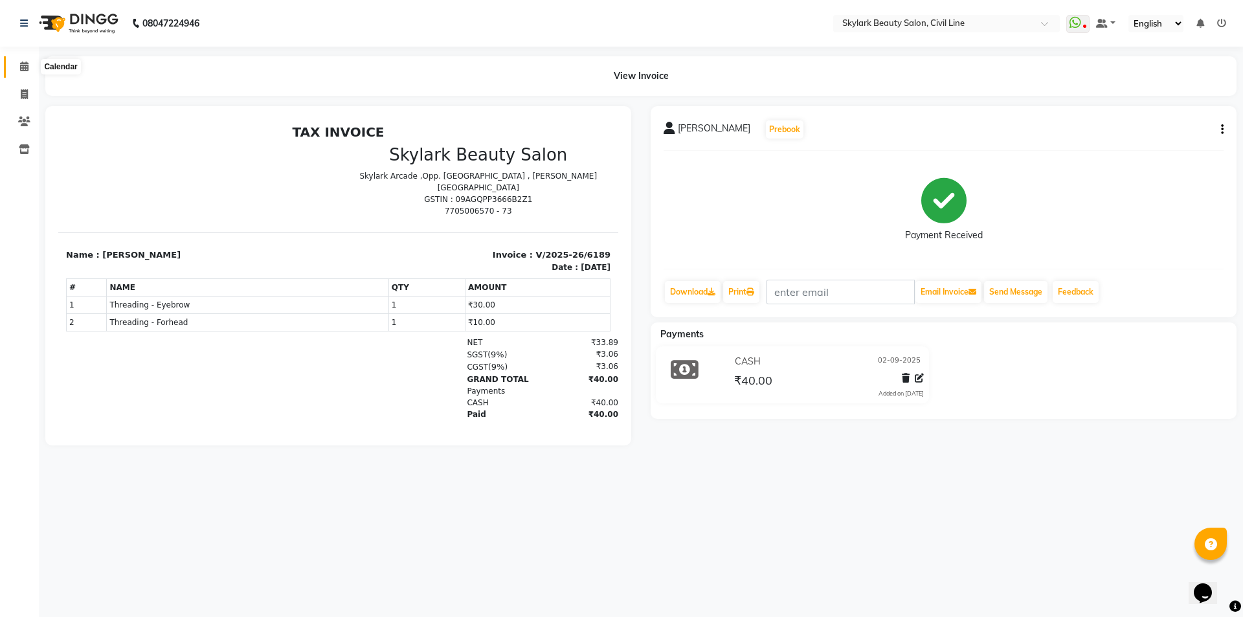
click at [20, 67] on icon at bounding box center [24, 66] width 8 height 10
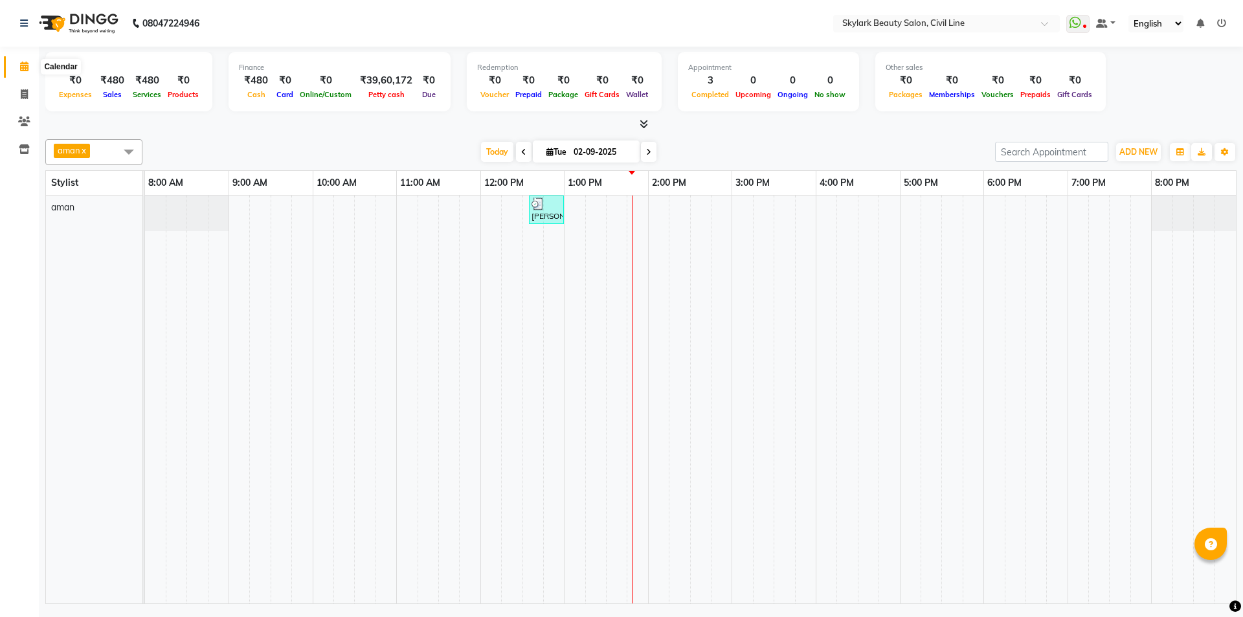
click at [26, 71] on icon at bounding box center [24, 66] width 8 height 10
click at [593, 227] on div "[PERSON_NAME], TK03, 12:35 PM-01:00 PM, Threading - Eyebrow,Threading - Forhead" at bounding box center [690, 399] width 1091 height 408
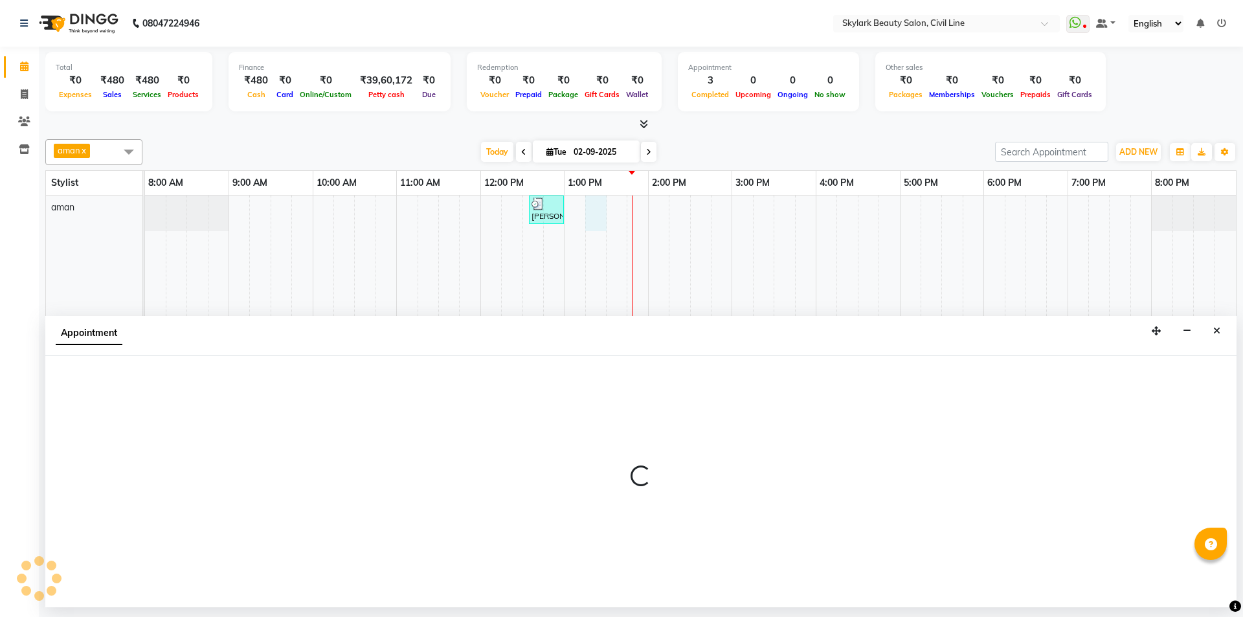
select select "85071"
select select "tentative"
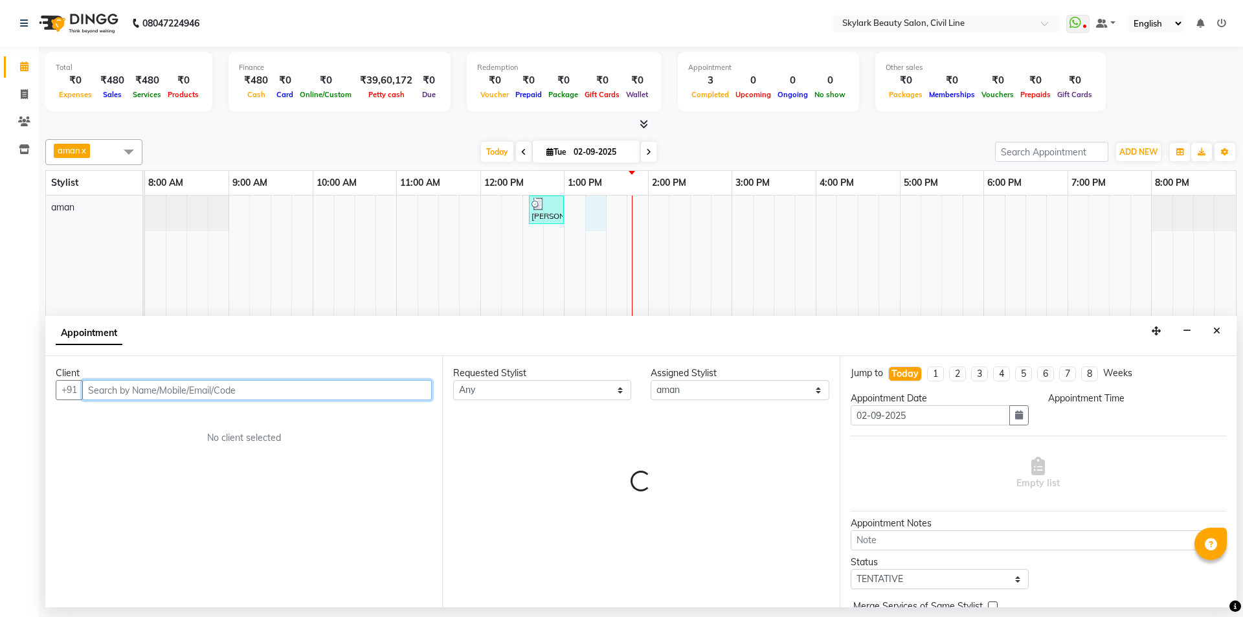
select select "795"
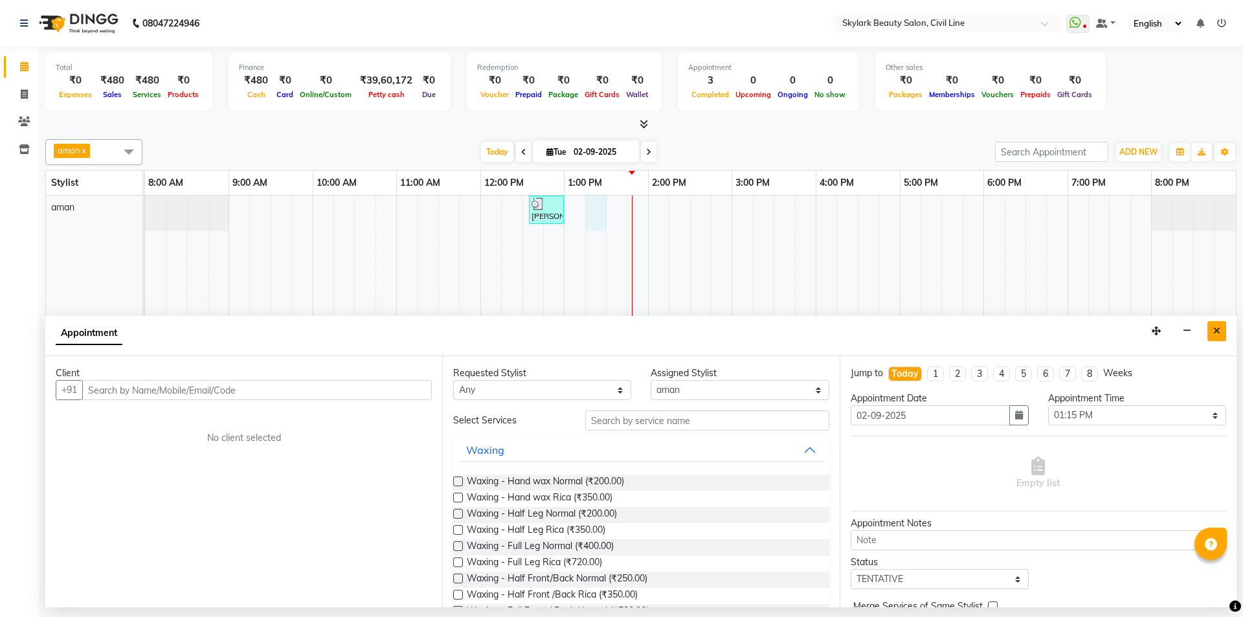
click at [1219, 331] on icon "Close" at bounding box center [1216, 330] width 7 height 9
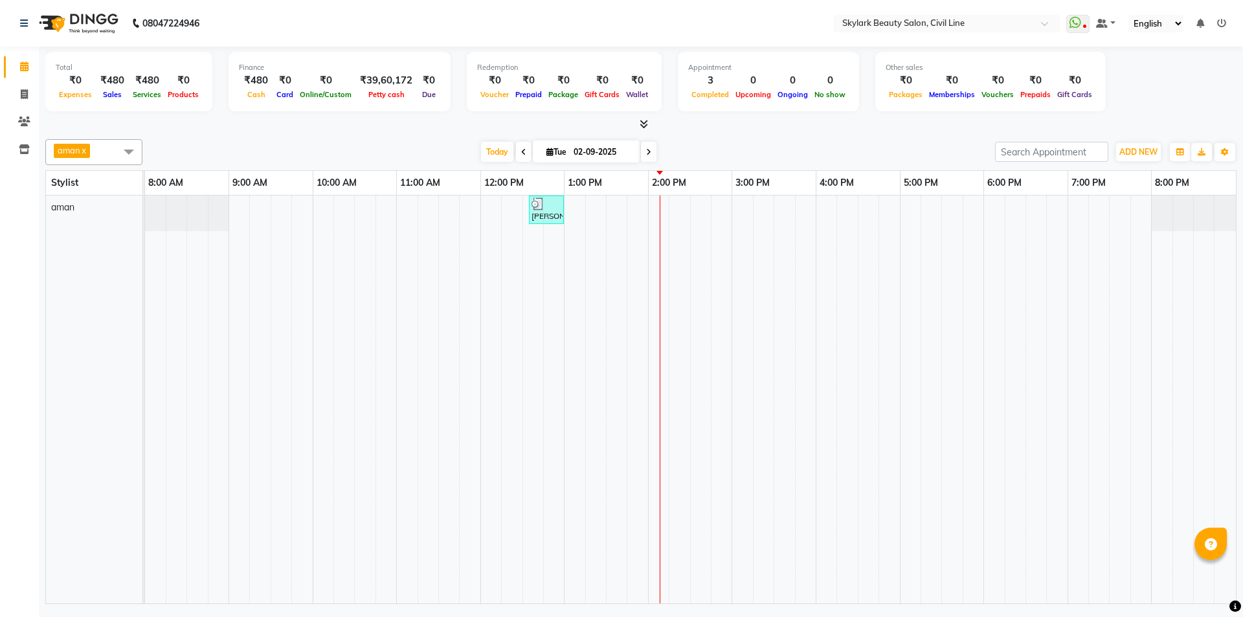
click at [313, 313] on td at bounding box center [323, 399] width 21 height 408
click at [300, 346] on td at bounding box center [302, 399] width 21 height 408
click at [377, 141] on div "aman x Select All aman Ankit GAGAN WAHLA GURWINDER SINGH WASU Today Tue 02-09-2…" at bounding box center [640, 152] width 1191 height 26
click at [289, 135] on div "aman x Select All aman Ankit GAGAN WAHLA GURWINDER SINGH WASU Today Tue 02-09-2…" at bounding box center [640, 369] width 1191 height 470
click at [28, 94] on icon at bounding box center [24, 94] width 7 height 10
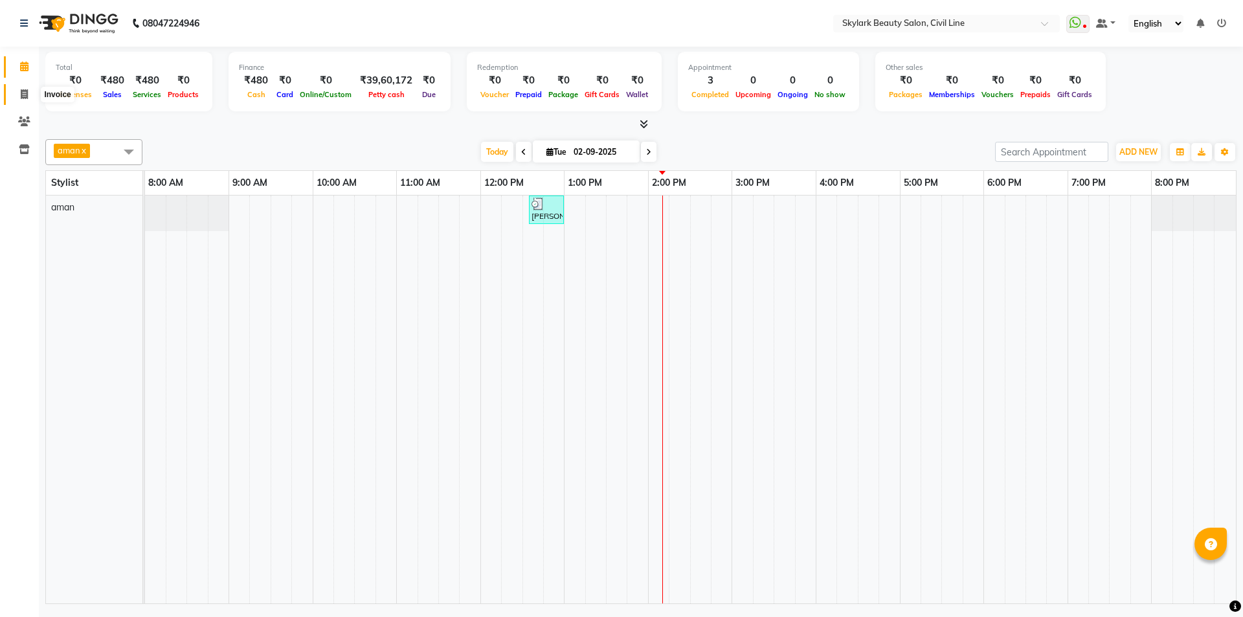
select select "service"
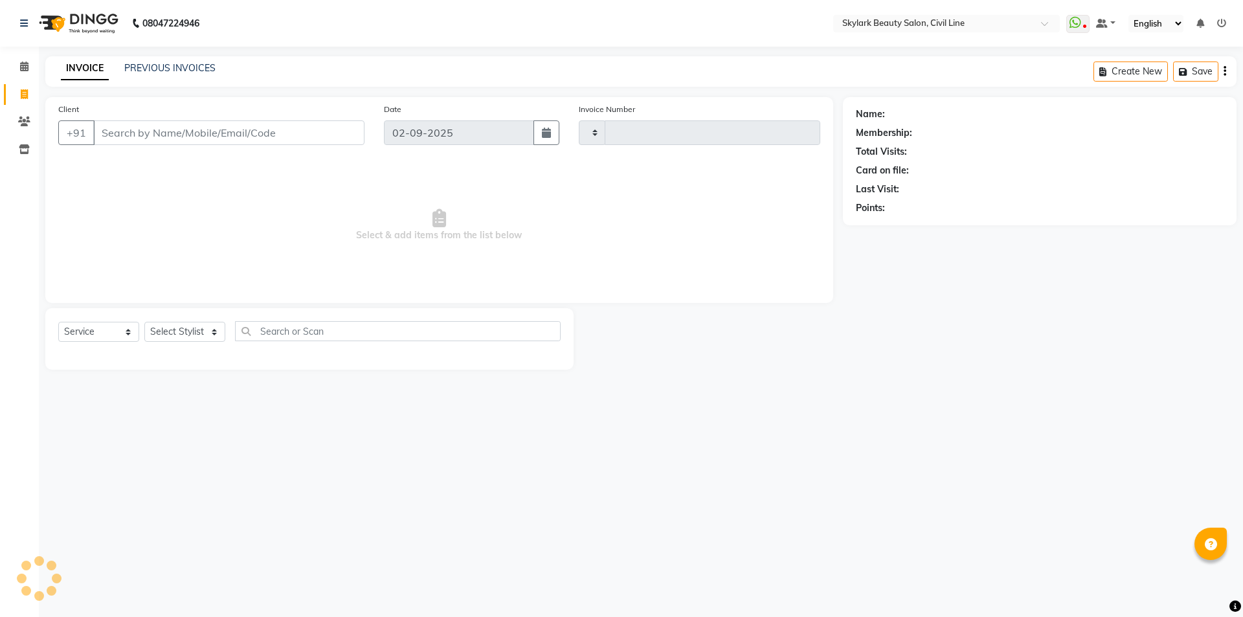
type input "6192"
select select "4588"
drag, startPoint x: 209, startPoint y: 49, endPoint x: 206, endPoint y: 61, distance: 12.1
click at [210, 51] on div "08047224946 Select Location × Skylark Beauty Salon, Civil Line WhatsApp Status …" at bounding box center [621, 308] width 1243 height 617
click at [196, 75] on div "INVOICE PREVIOUS INVOICES" at bounding box center [138, 68] width 186 height 15
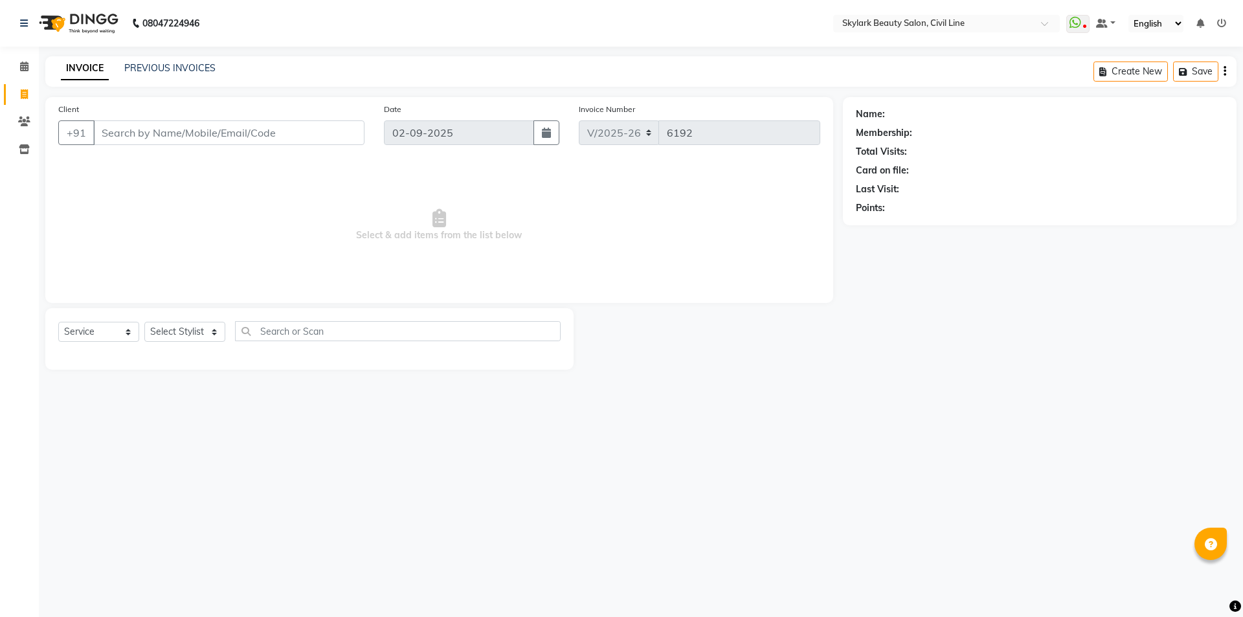
click at [203, 60] on div "INVOICE PREVIOUS INVOICES Create New Save" at bounding box center [640, 71] width 1191 height 30
click at [190, 69] on link "PREVIOUS INVOICES" at bounding box center [169, 68] width 91 height 12
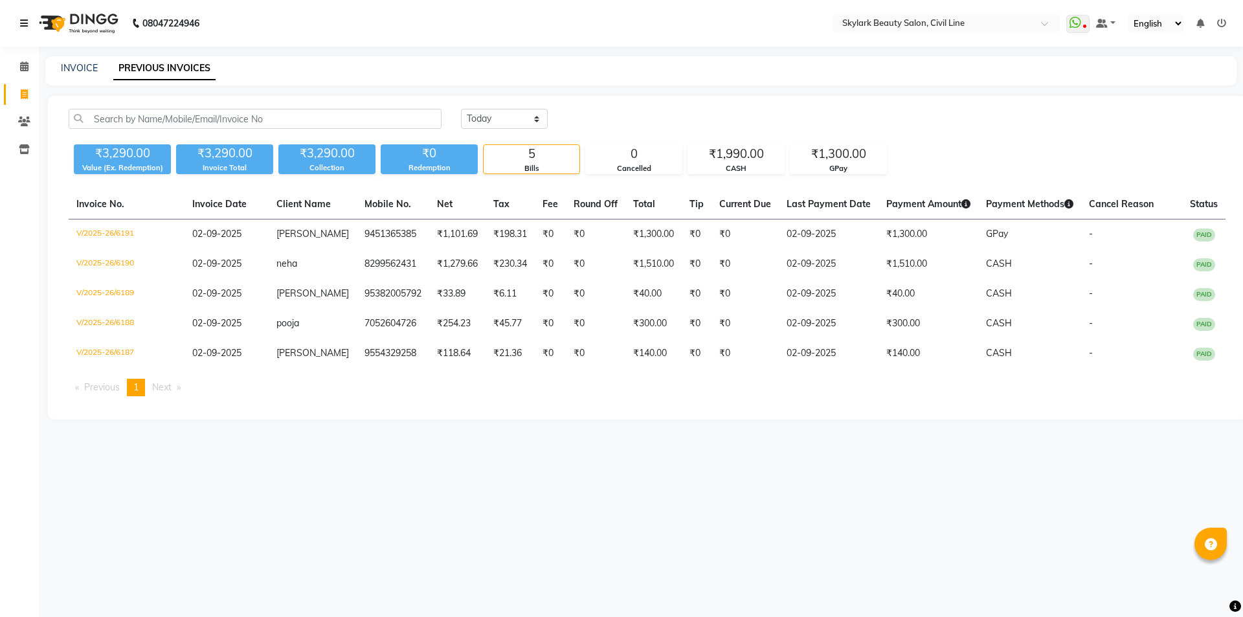
click at [28, 22] on icon at bounding box center [24, 23] width 8 height 9
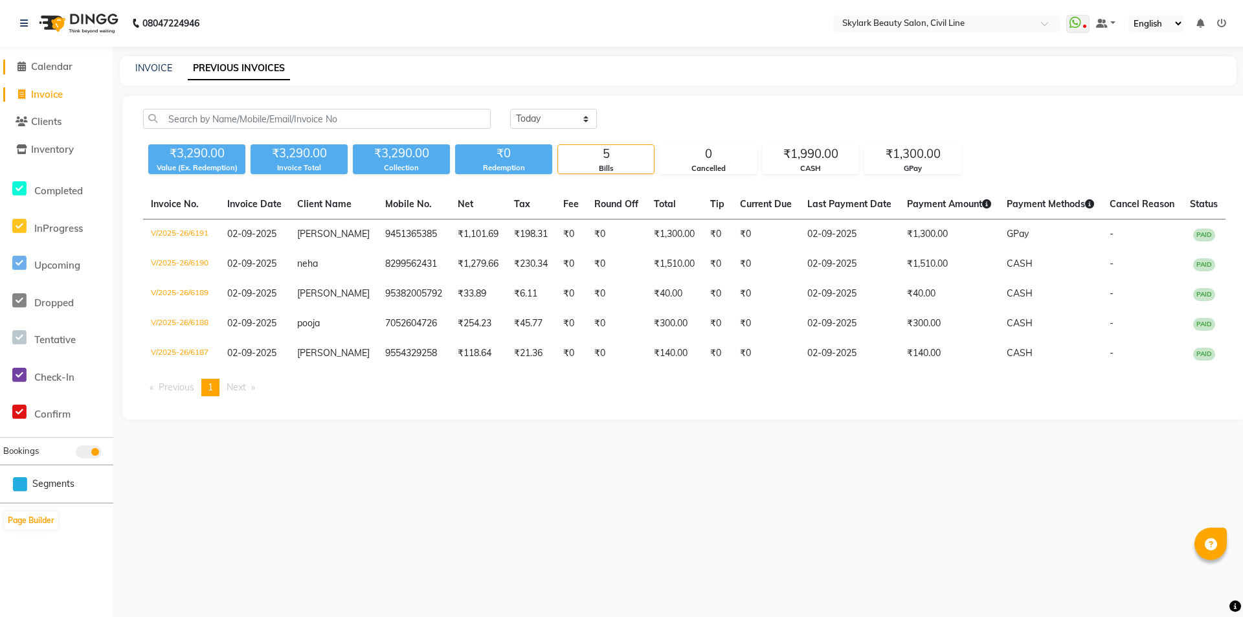
click at [82, 72] on link "Calendar" at bounding box center [56, 67] width 107 height 15
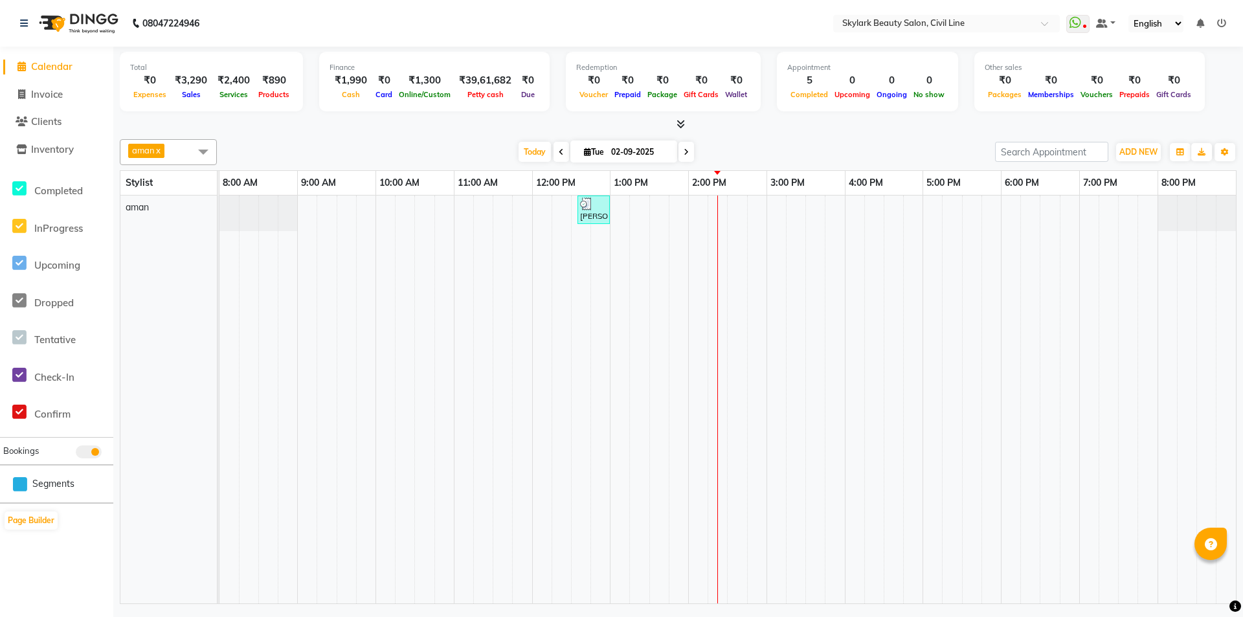
click at [254, 213] on div at bounding box center [258, 213] width 78 height 36
click at [254, 214] on div at bounding box center [258, 213] width 78 height 36
click at [356, 112] on div "Total ₹0 Expenses ₹3,290 Sales ₹2,400 Services ₹890 Products Finance ₹1,990 Cas…" at bounding box center [678, 83] width 1116 height 63
click at [43, 93] on span "Invoice" at bounding box center [47, 94] width 32 height 12
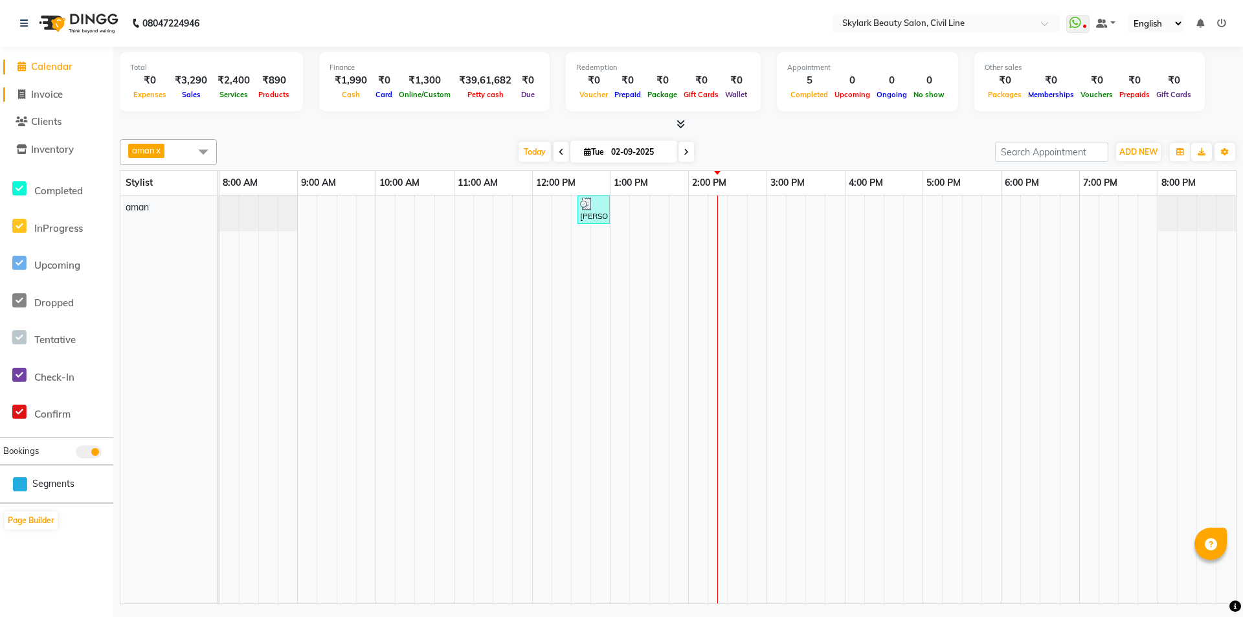
select select "service"
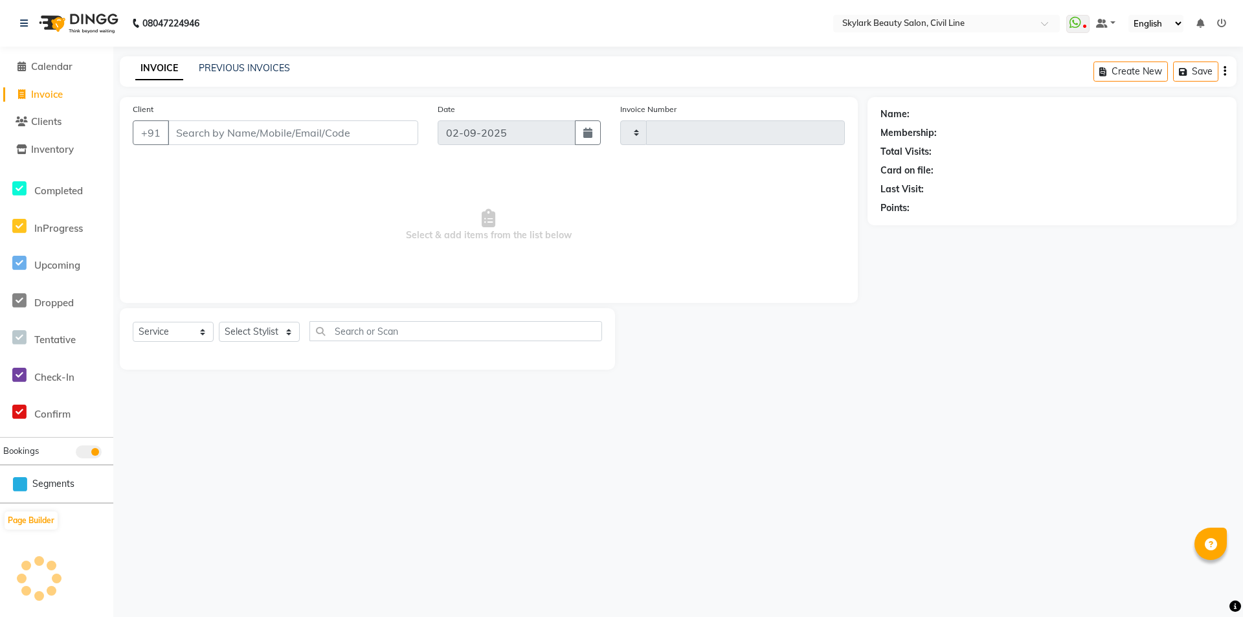
type input "6193"
select select "4588"
click at [247, 331] on select "Select Stylist aman Ankit GAGAN WAHLA GURWINDER SINGH WASU" at bounding box center [259, 332] width 81 height 20
select select "85071"
click at [219, 322] on select "Select Stylist aman Ankit GAGAN WAHLA GURWINDER SINGH WASU" at bounding box center [259, 332] width 81 height 20
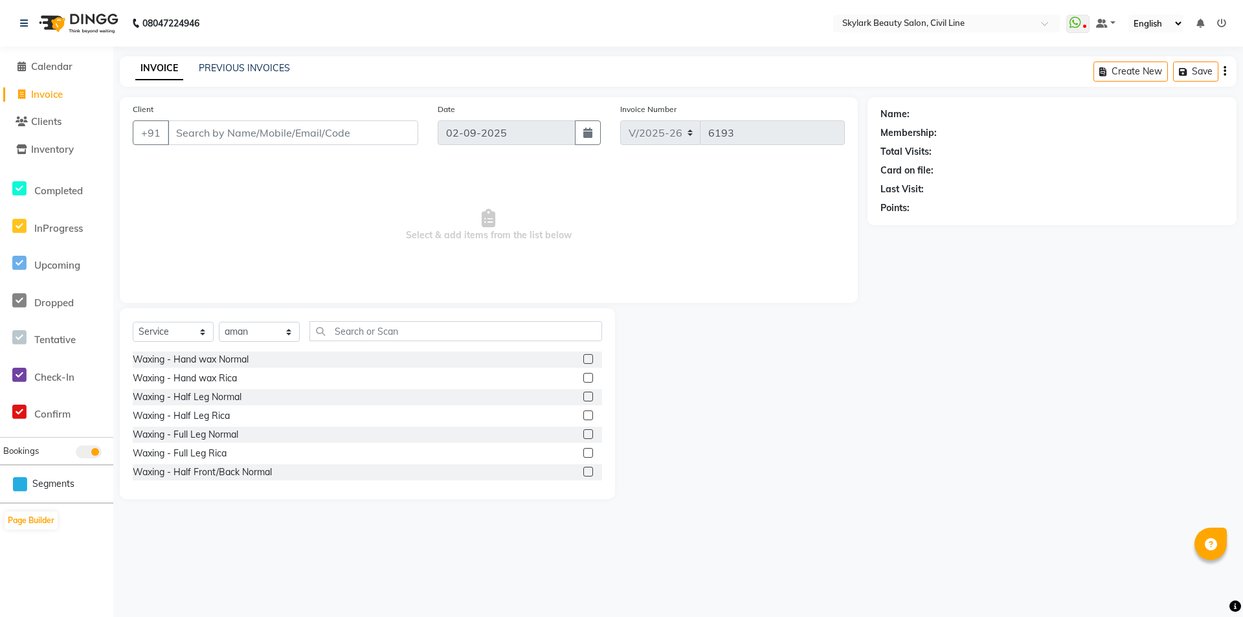
click at [412, 313] on div "Select Service Product Membership Package Voucher Prepaid Gift Card Select Styl…" at bounding box center [367, 403] width 495 height 191
click at [411, 333] on input "text" at bounding box center [455, 331] width 293 height 20
type input "ey"
click at [583, 358] on label at bounding box center [588, 359] width 10 height 10
click at [583, 358] on input "checkbox" at bounding box center [587, 359] width 8 height 8
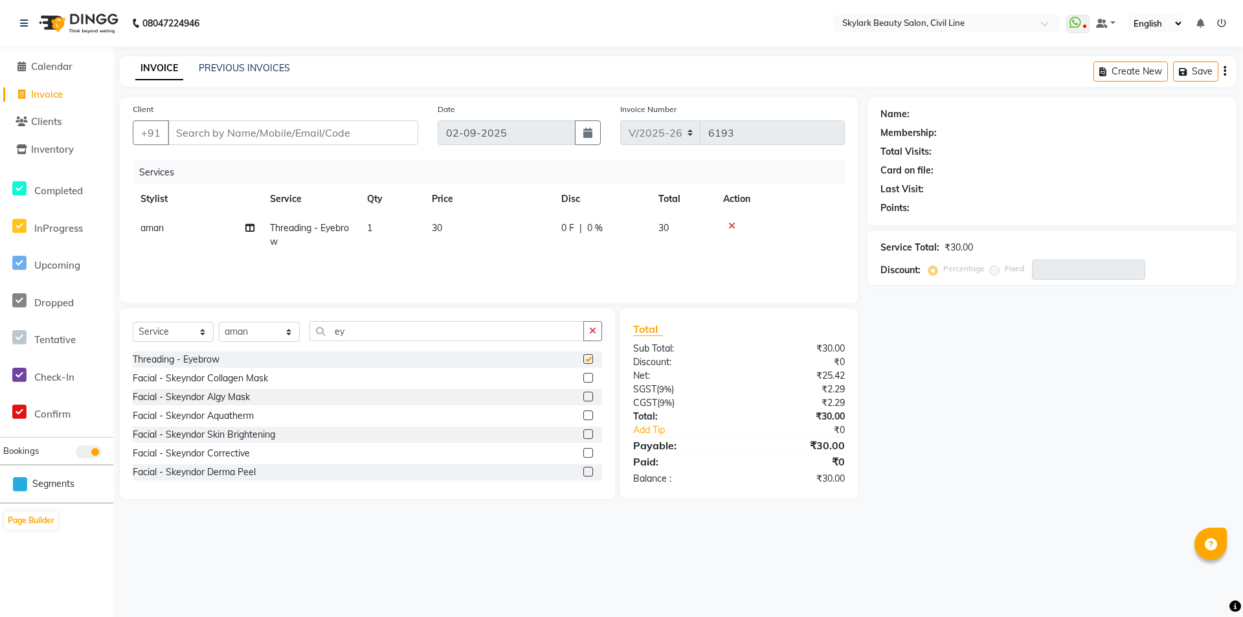
checkbox input "false"
click at [391, 224] on td "1" at bounding box center [391, 235] width 65 height 43
click at [471, 231] on input "1" at bounding box center [452, 231] width 49 height 20
type input "2"
click at [432, 278] on div "Services Stylist Service Qty Price Disc Total Action aman Ankit GAGAN WAHLA GUR…" at bounding box center [489, 225] width 712 height 129
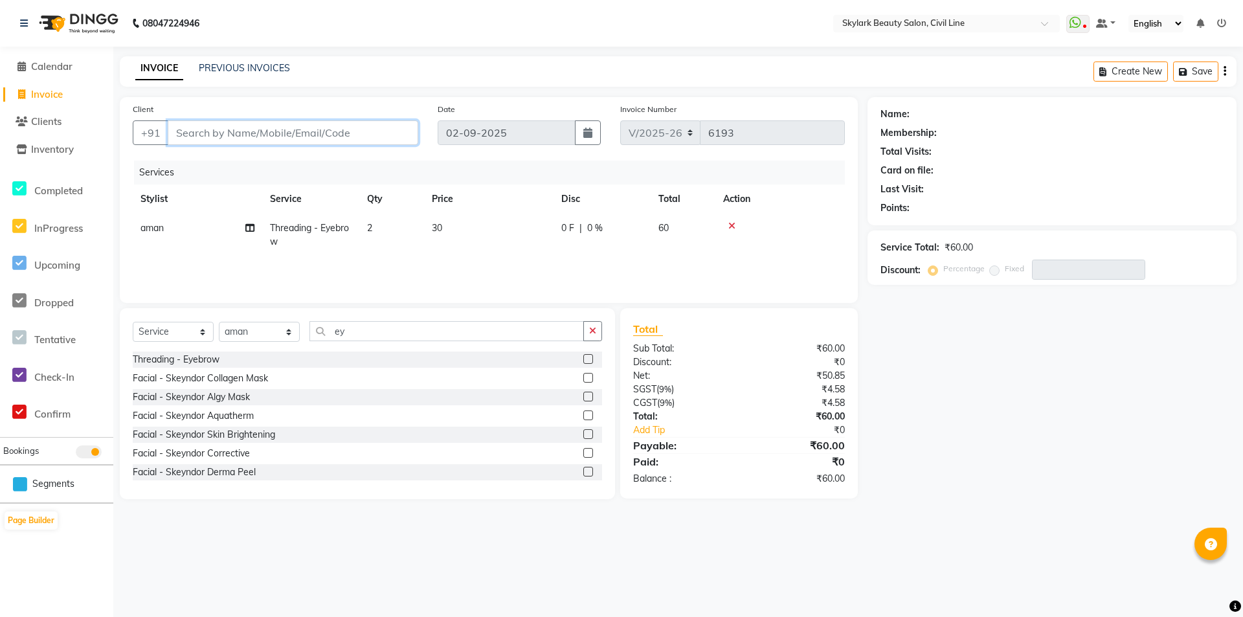
click at [295, 131] on input "Client" at bounding box center [293, 132] width 250 height 25
type input "9"
type input "0"
click at [212, 167] on span "rakhsha" at bounding box center [204, 162] width 42 height 13
type input "9336900263"
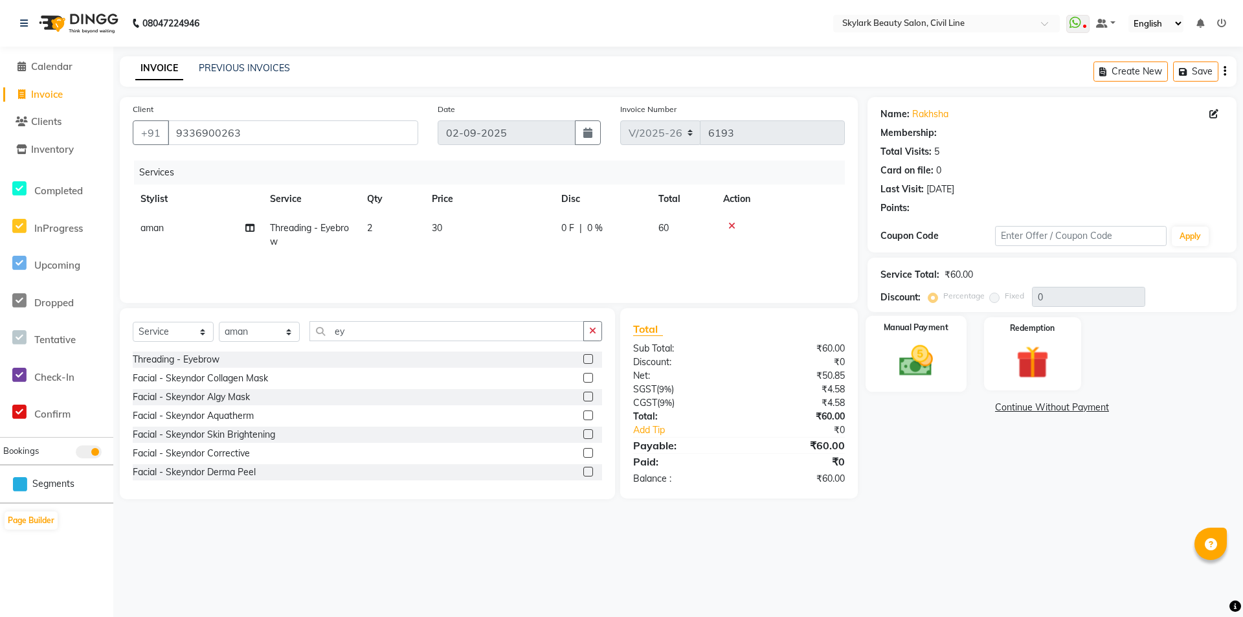
click at [943, 333] on label "Manual Payment" at bounding box center [915, 327] width 65 height 12
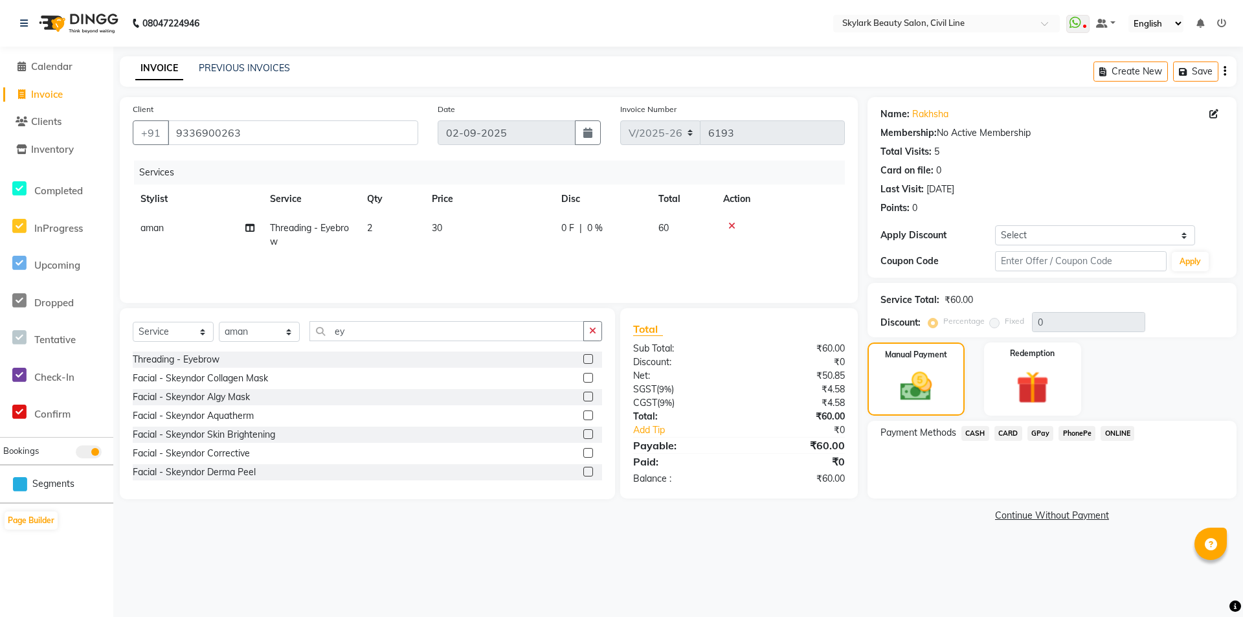
click at [974, 433] on span "CASH" at bounding box center [975, 433] width 28 height 15
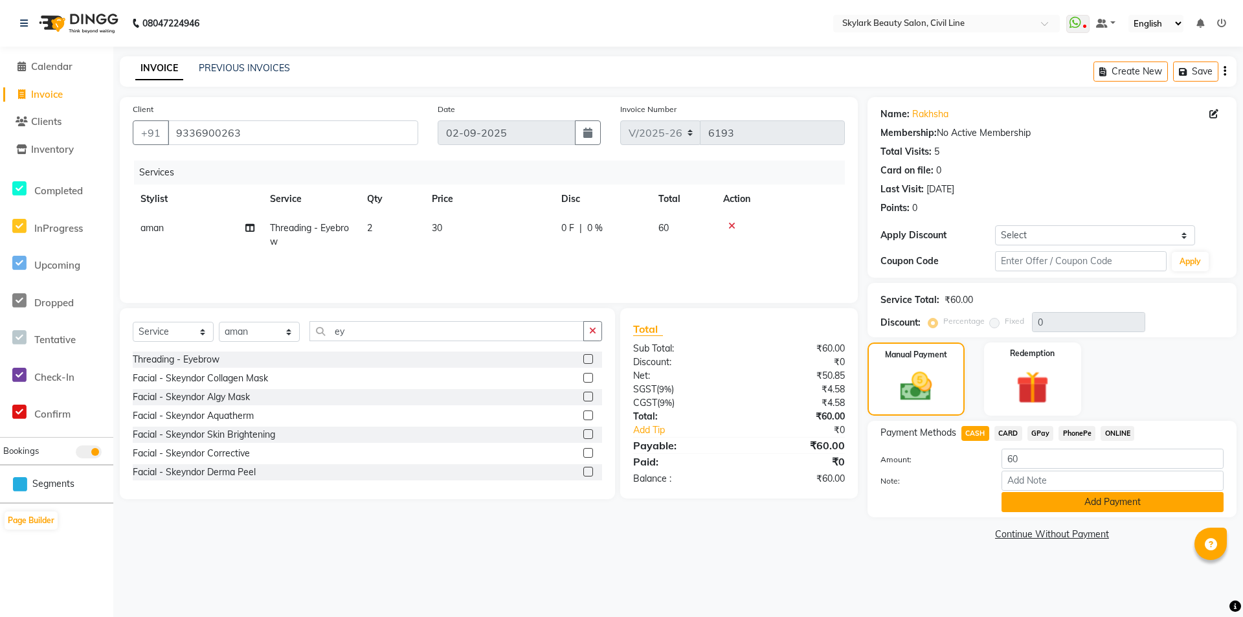
click at [1047, 504] on button "Add Payment" at bounding box center [1112, 502] width 222 height 20
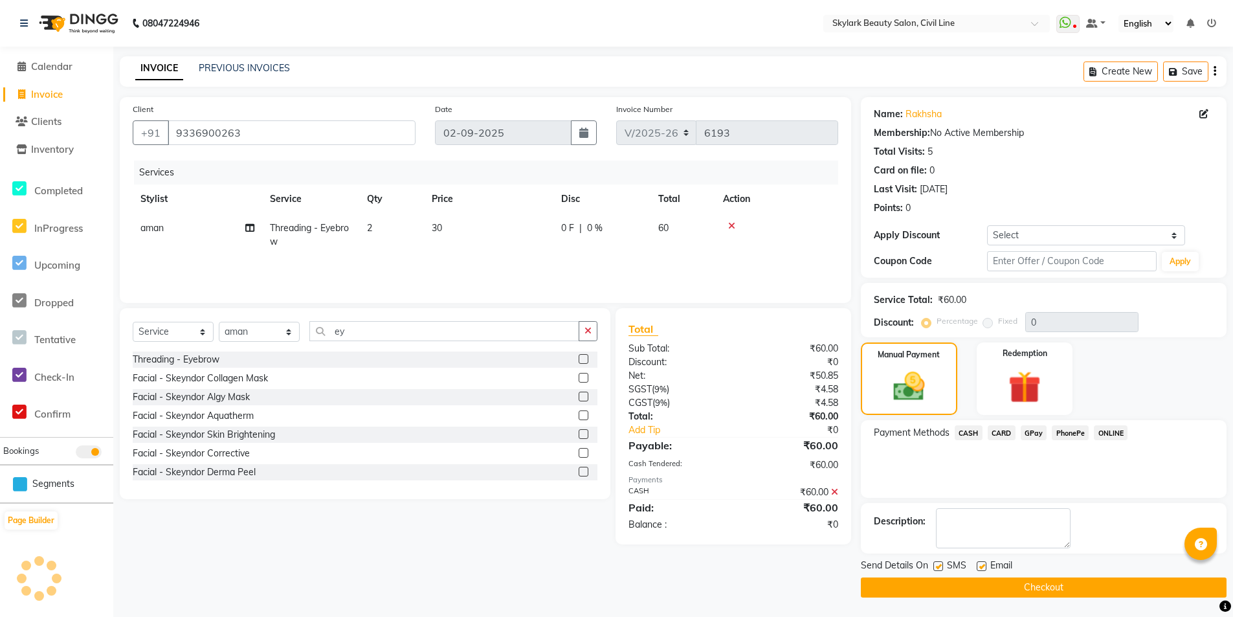
click at [1028, 589] on button "Checkout" at bounding box center [1044, 587] width 366 height 20
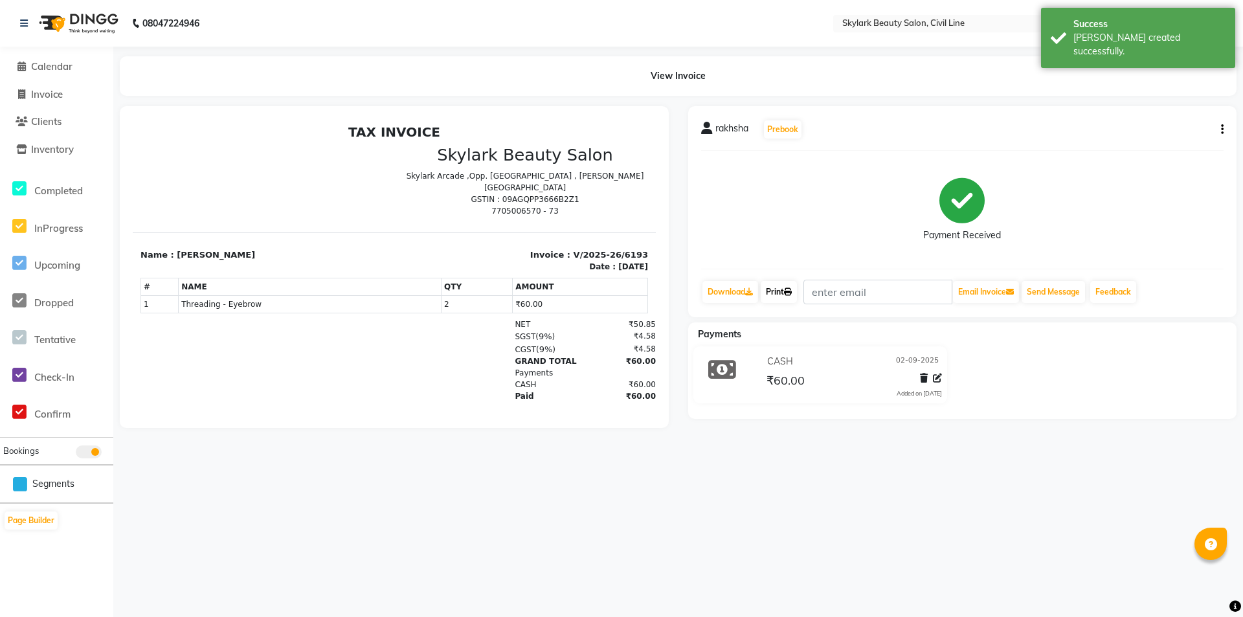
click at [783, 296] on link "Print" at bounding box center [778, 292] width 36 height 22
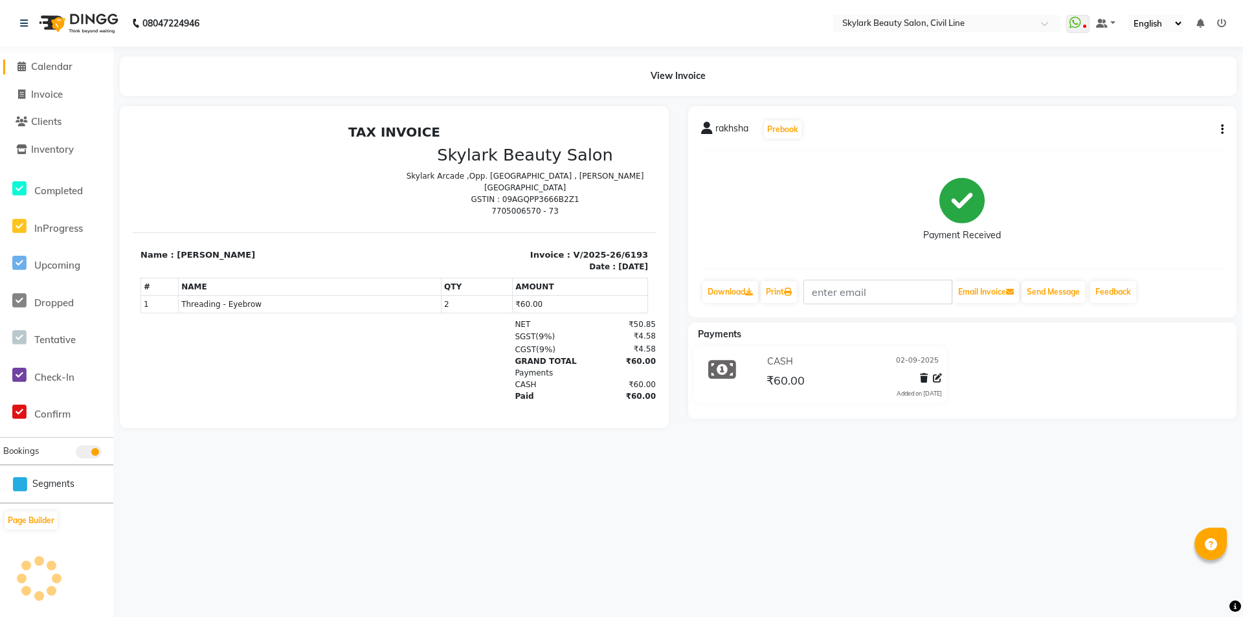
click at [28, 67] on span at bounding box center [21, 67] width 19 height 15
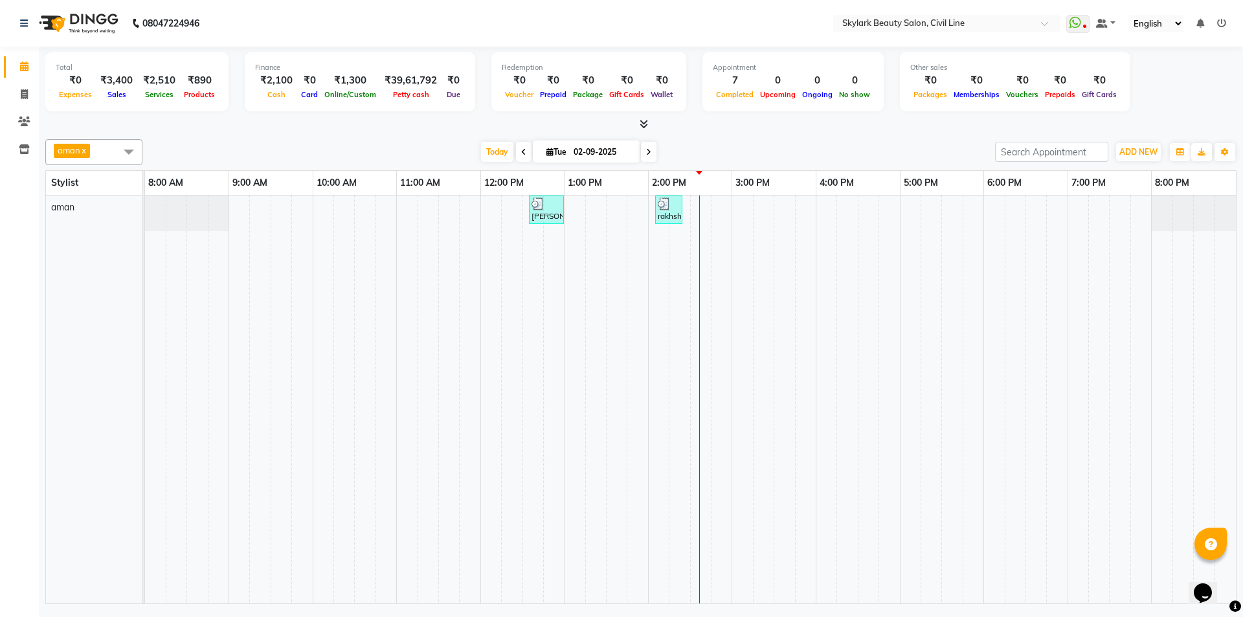
click at [1194, 85] on div "Total ₹0 Expenses ₹3,400 Sales ₹2,510 Services ₹890 Products Finance ₹2,100 Cas…" at bounding box center [640, 83] width 1191 height 63
select select "en"
